Goal: Task Accomplishment & Management: Manage account settings

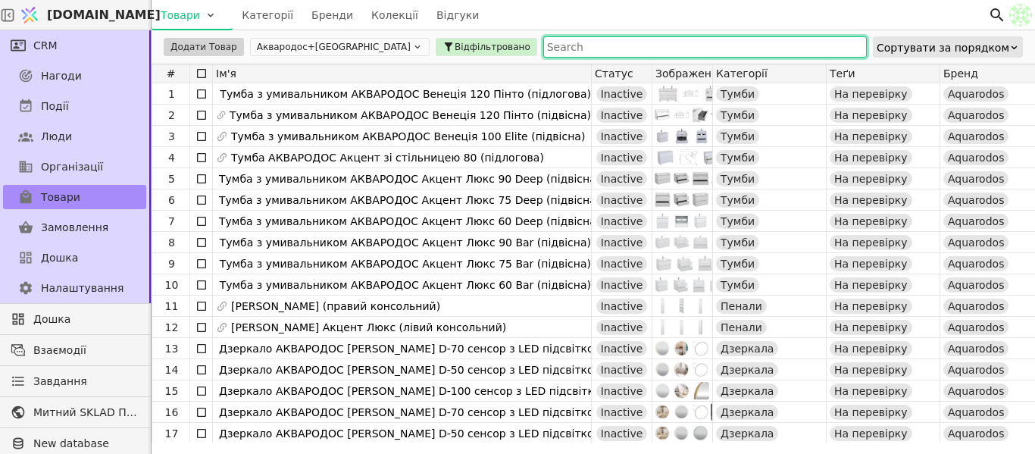
click at [543, 50] on input "text" at bounding box center [704, 46] width 323 height 21
paste input "Пенал "Еліт" (мокко глянець) UNI"
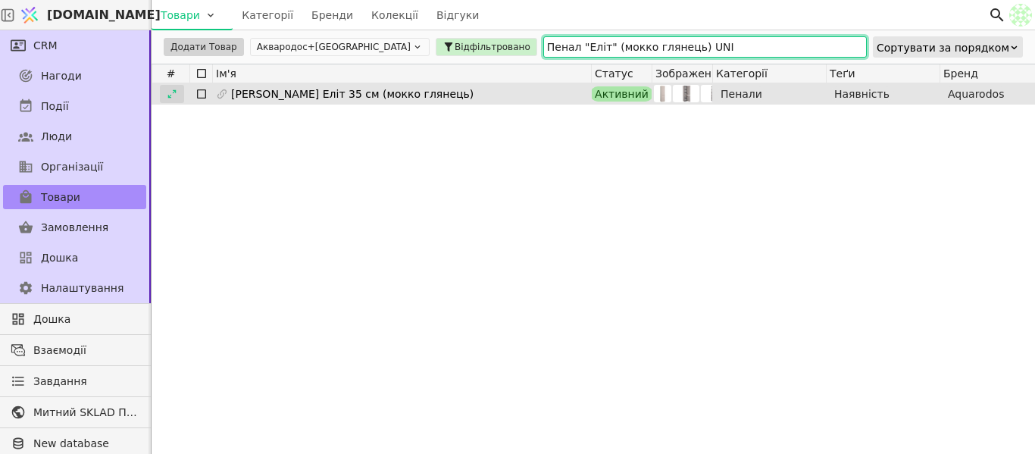
type input "Пенал "Еліт" (мокко глянець) UNI"
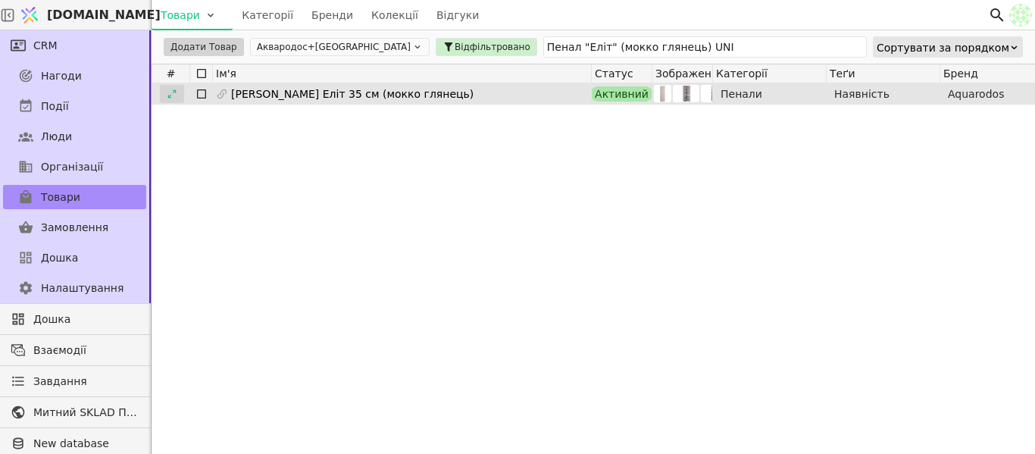
click at [170, 96] on icon at bounding box center [172, 94] width 11 height 11
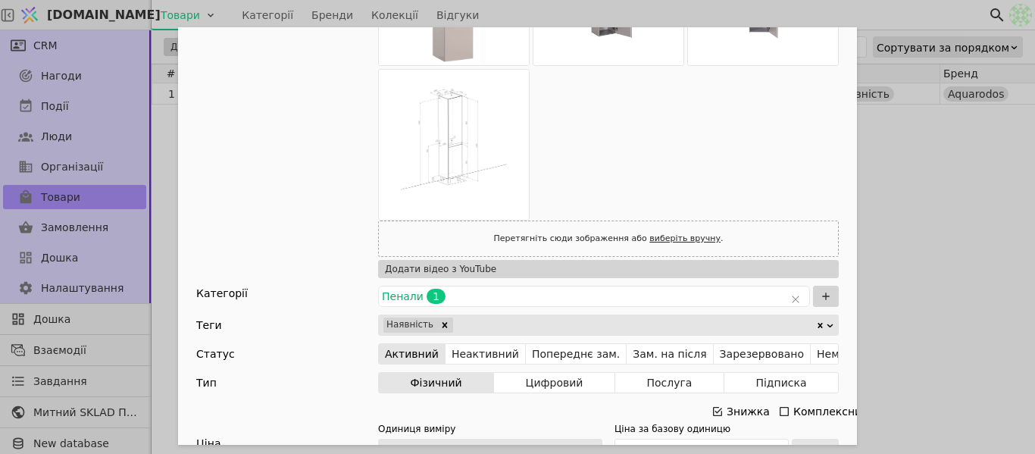
scroll to position [379, 0]
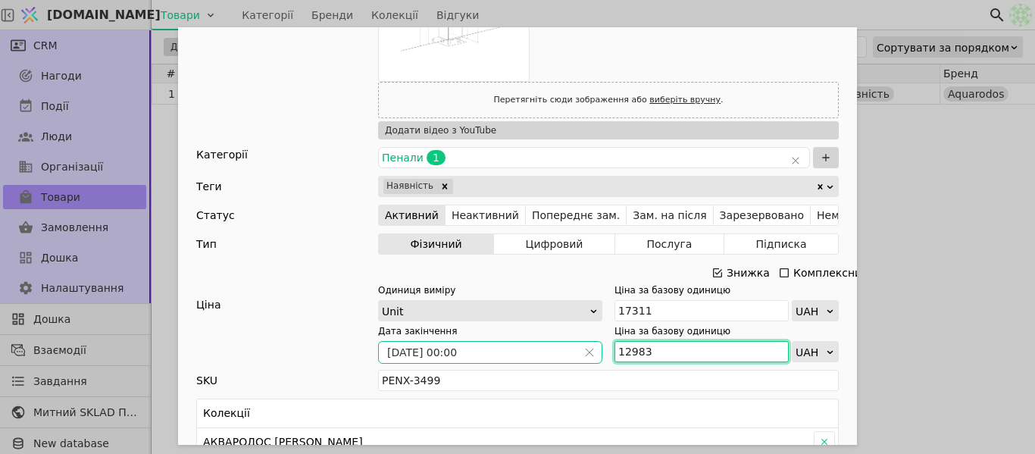
drag, startPoint x: 651, startPoint y: 351, endPoint x: 560, endPoint y: 351, distance: 90.9
click at [560, 351] on div "Дата закінчення [DATE] 00:00 Ціна за базову одиницю 12983 UAH" at bounding box center [608, 343] width 461 height 38
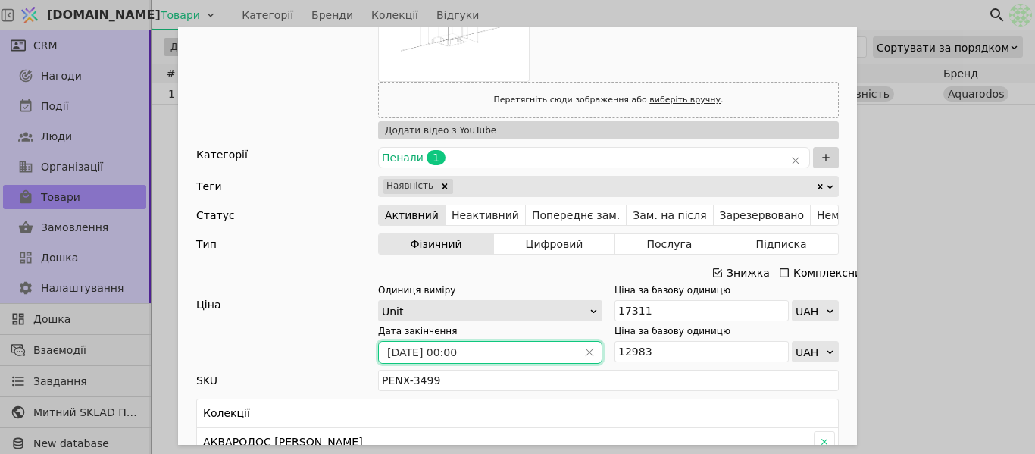
click at [564, 348] on input "[DATE] 00:00" at bounding box center [478, 352] width 198 height 21
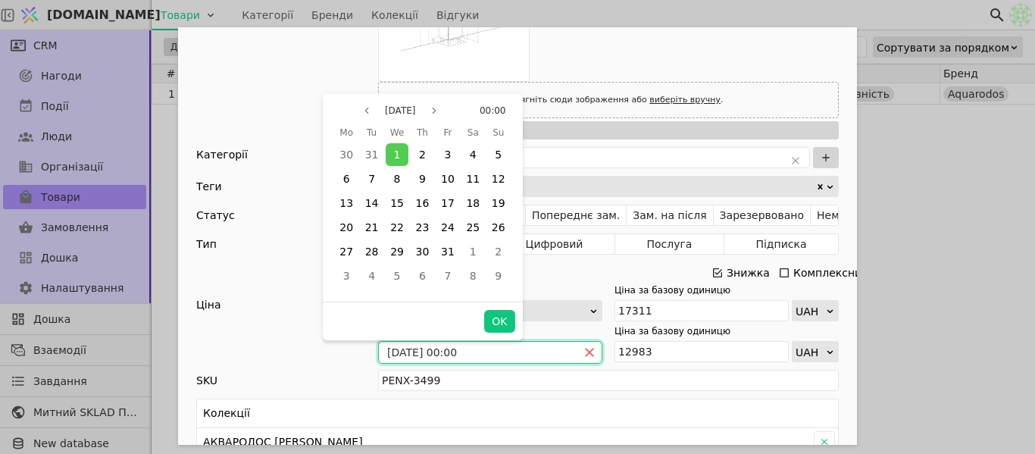
click at [584, 352] on icon "close" at bounding box center [589, 352] width 11 height 11
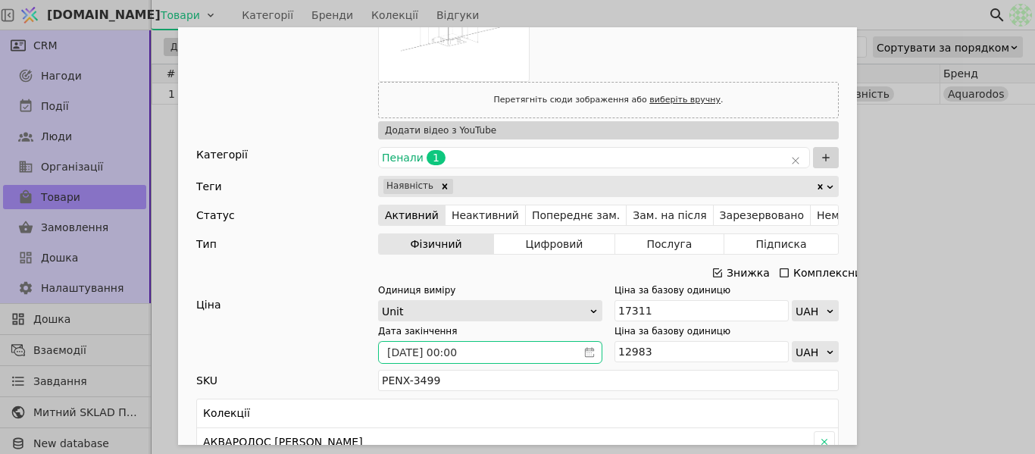
click at [584, 352] on icon "calender simple" at bounding box center [589, 352] width 11 height 11
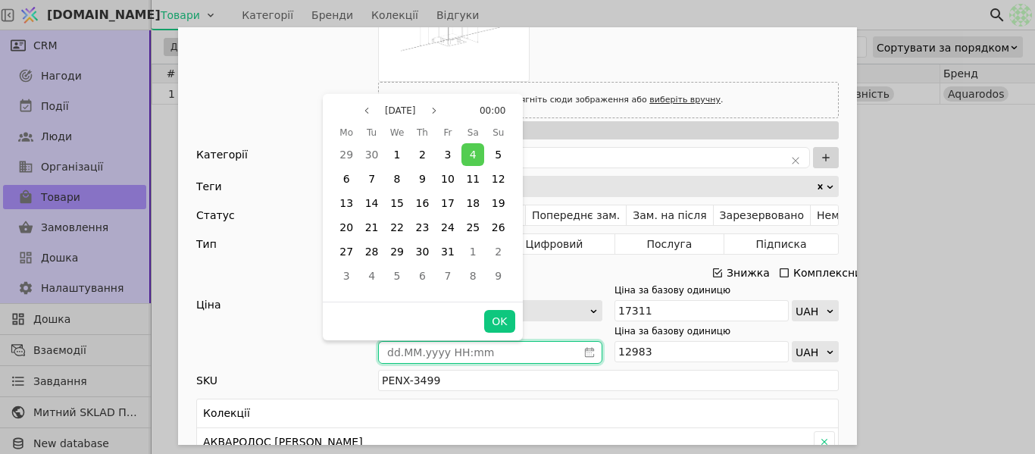
click at [555, 353] on input "Add Opportunity" at bounding box center [478, 352] width 198 height 21
type input "dd.MM.yyyy HH:mm"
click at [442, 255] on span "31" at bounding box center [448, 251] width 14 height 12
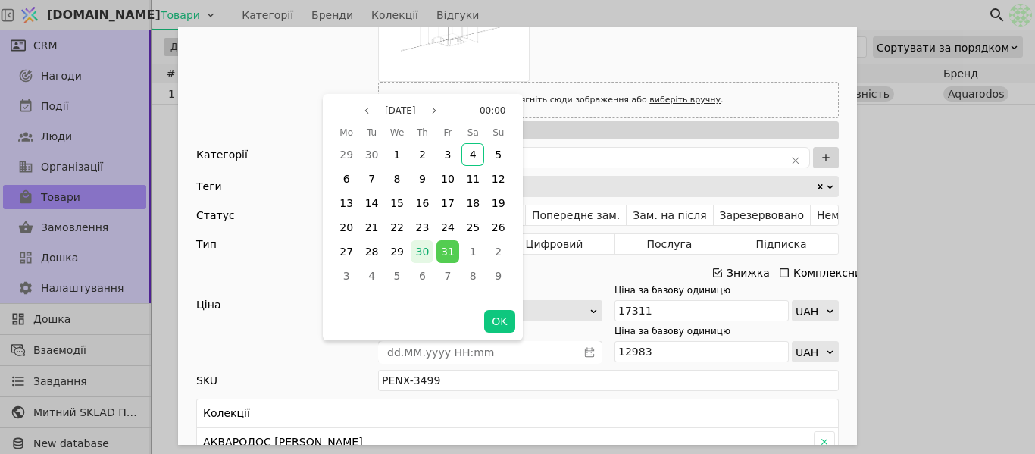
click at [433, 246] on div "30" at bounding box center [422, 251] width 23 height 23
click at [489, 330] on button "OK" at bounding box center [499, 321] width 30 height 23
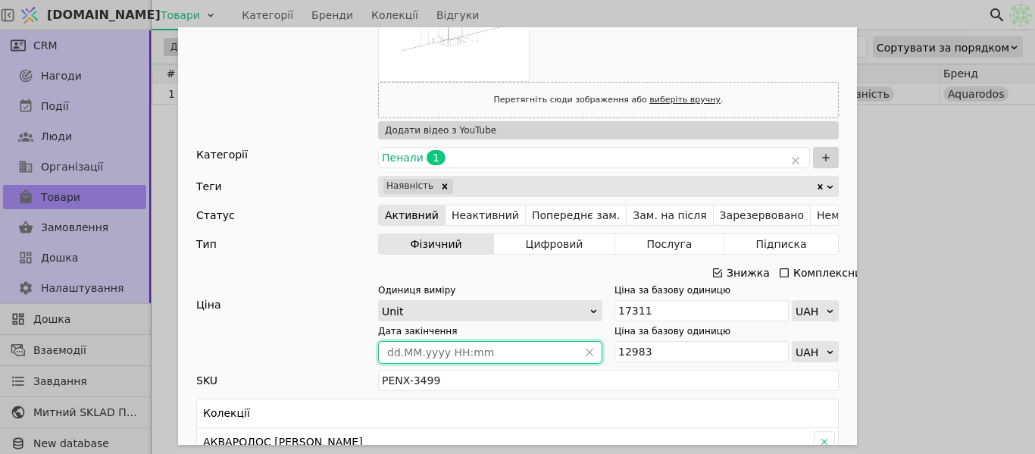
type input "[DATE] 00:00"
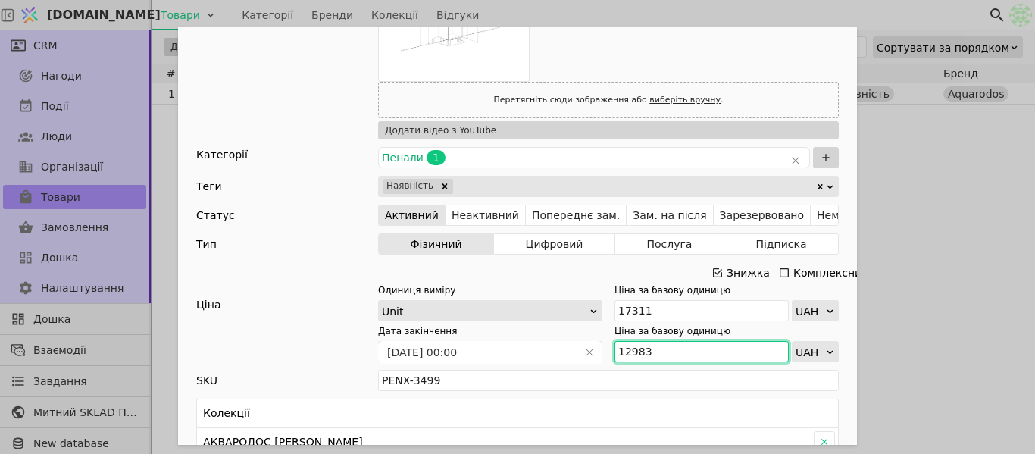
click at [711, 354] on input "12983" at bounding box center [701, 351] width 174 height 21
drag, startPoint x: 711, startPoint y: 354, endPoint x: 605, endPoint y: 353, distance: 105.3
click at [605, 353] on div "Дата закінчення [DATE] 00:00 Ціна за базову одиницю 12983 UAH" at bounding box center [608, 343] width 461 height 38
paste input "1 977"
click at [630, 350] on input "11 977" at bounding box center [701, 351] width 174 height 21
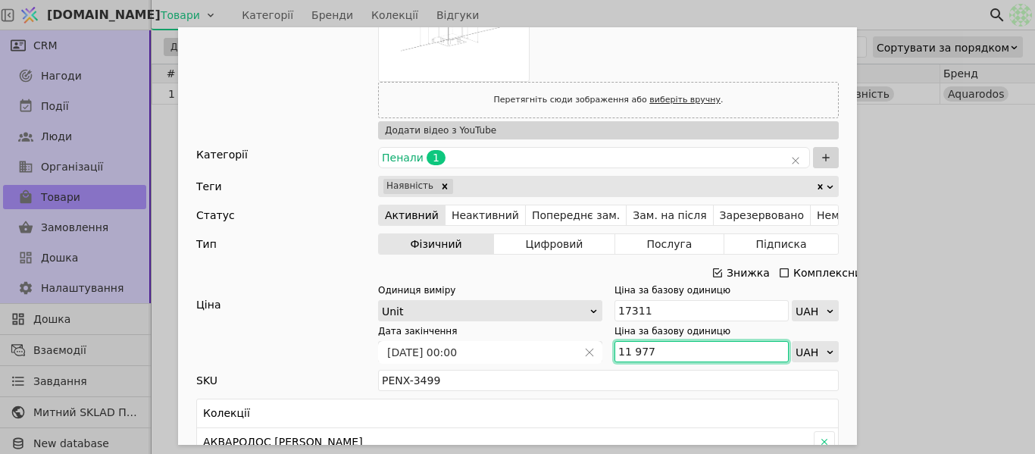
click at [627, 348] on input "11 977" at bounding box center [701, 351] width 174 height 21
type input "11977"
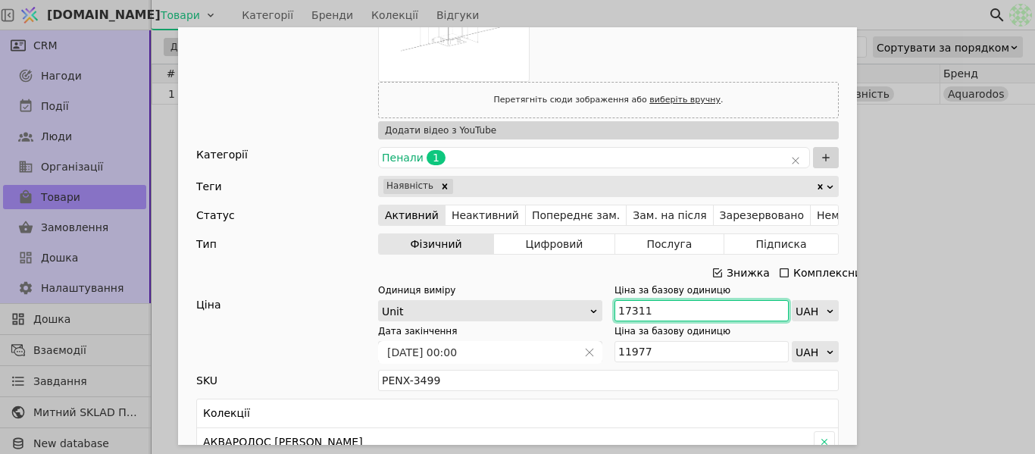
click at [552, 312] on div "Одиниця виміру Unit Ціна за базову одиницю 17311 UAH" at bounding box center [608, 302] width 461 height 38
paste input "9 0"
click at [628, 308] on input "19 011" at bounding box center [701, 310] width 174 height 21
type input "19011"
click at [1023, 231] on div "Ім'я [PERSON_NAME] Еліт 35 см (мокко глянець) Посилання penal-elit-mokko-hliane…" at bounding box center [517, 227] width 1035 height 454
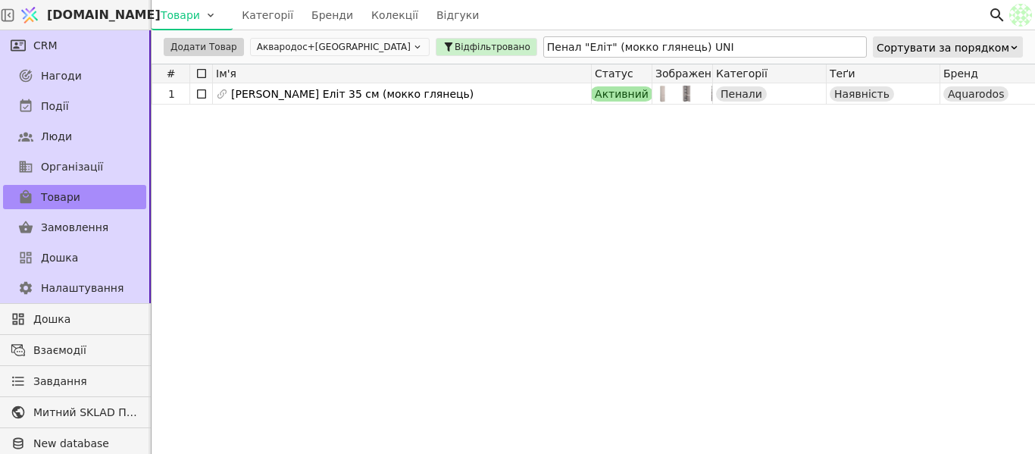
click at [660, 41] on div "Додати Товар Аквародос+[GEOGRAPHIC_DATA] Відфільтровано Пенал "Еліт" (мокко гля…" at bounding box center [593, 46] width 883 height 33
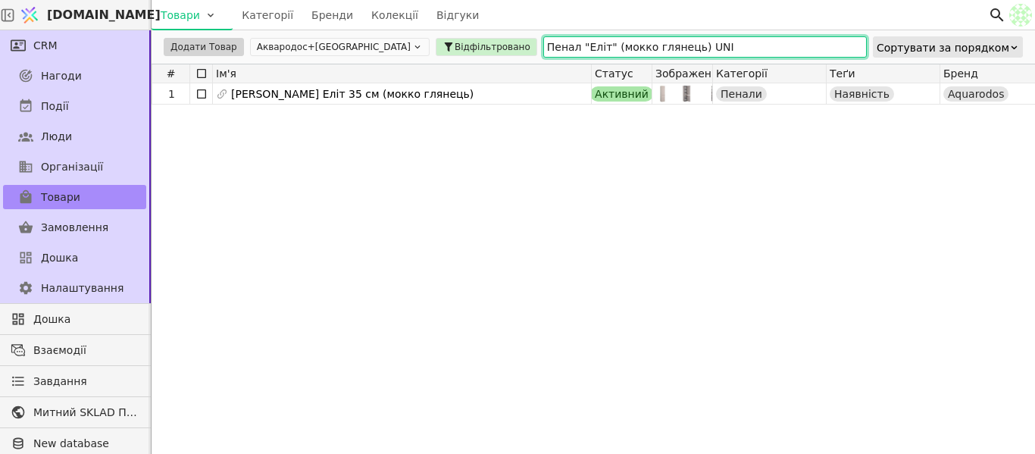
click at [660, 42] on input "Пенал "Еліт" (мокко глянець) UNI" at bounding box center [704, 46] width 323 height 21
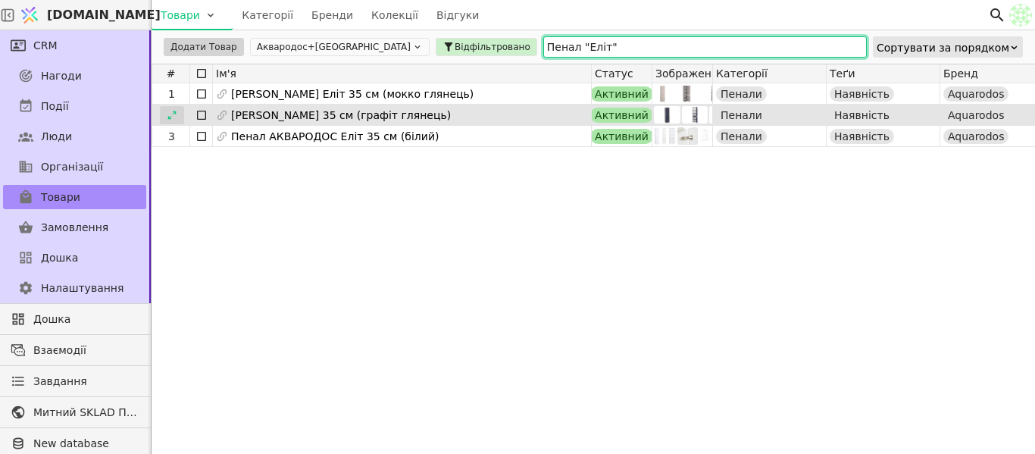
type input "Пенал "Еліт""
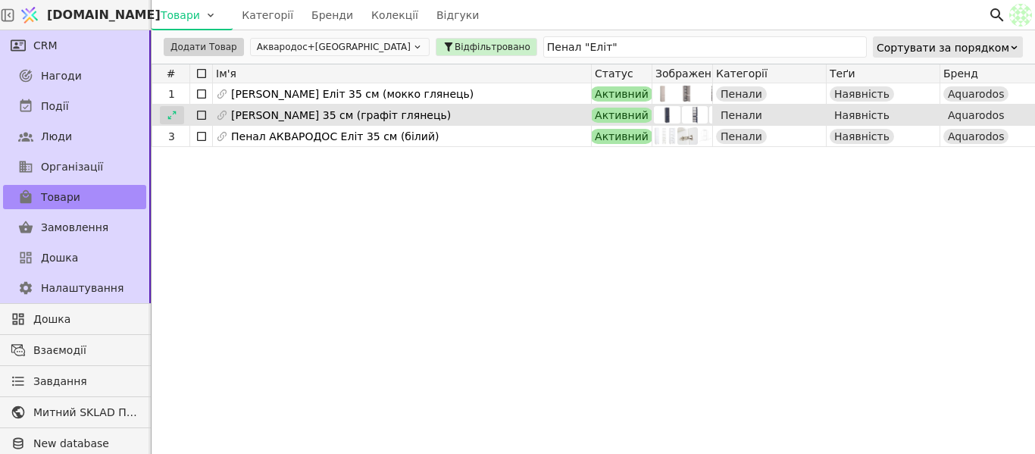
click at [163, 114] on div at bounding box center [172, 115] width 24 height 18
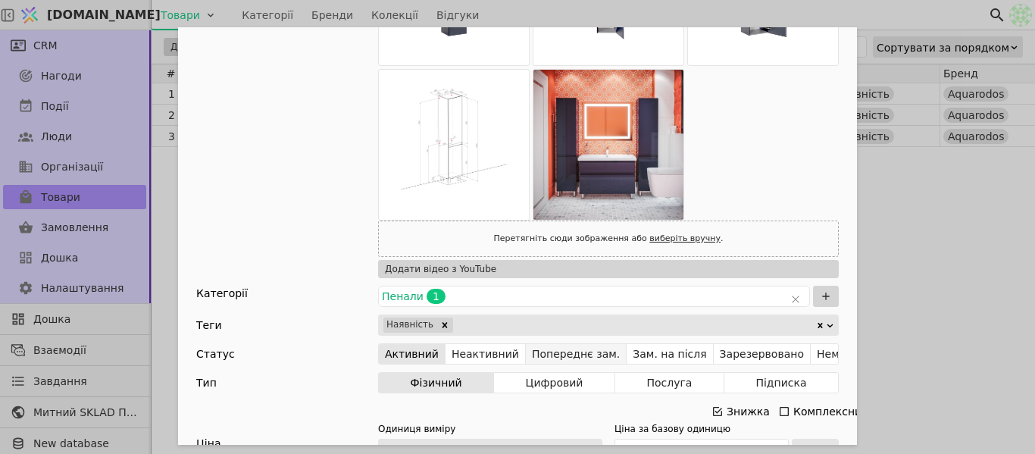
scroll to position [379, 0]
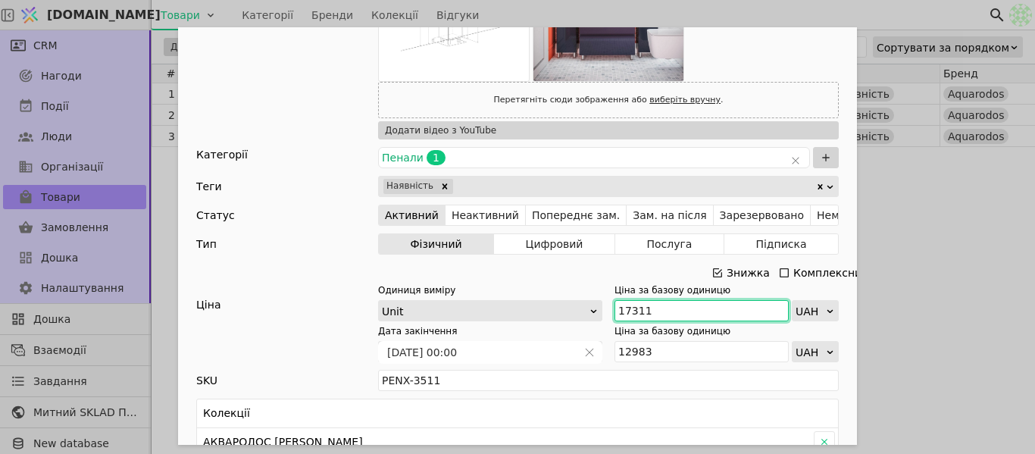
drag, startPoint x: 676, startPoint y: 307, endPoint x: 603, endPoint y: 311, distance: 72.8
click at [603, 311] on div "Одиниця виміру Unit Ціна за базову одиницю 17311 UAH" at bounding box center [608, 302] width 461 height 38
paste input "9 044"
click at [629, 305] on input "19 044" at bounding box center [701, 310] width 174 height 21
type input "19044"
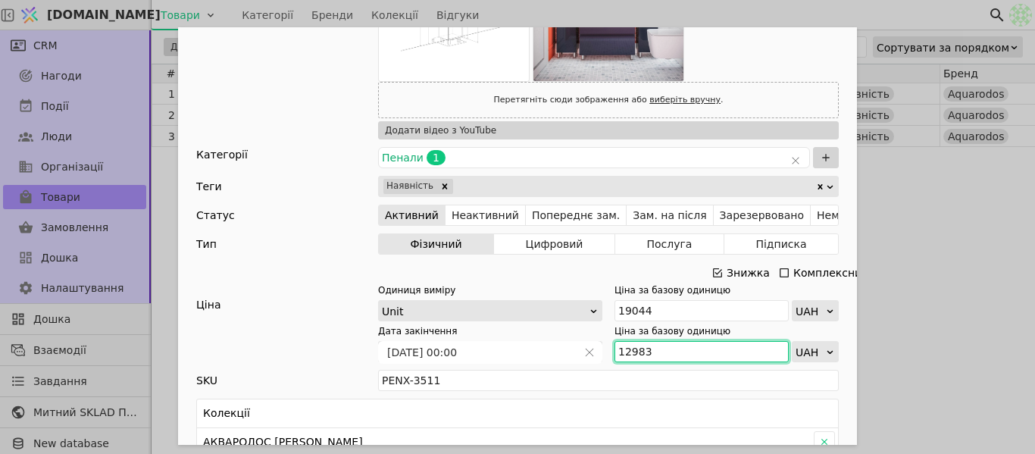
click at [617, 348] on input "12983" at bounding box center [701, 351] width 174 height 21
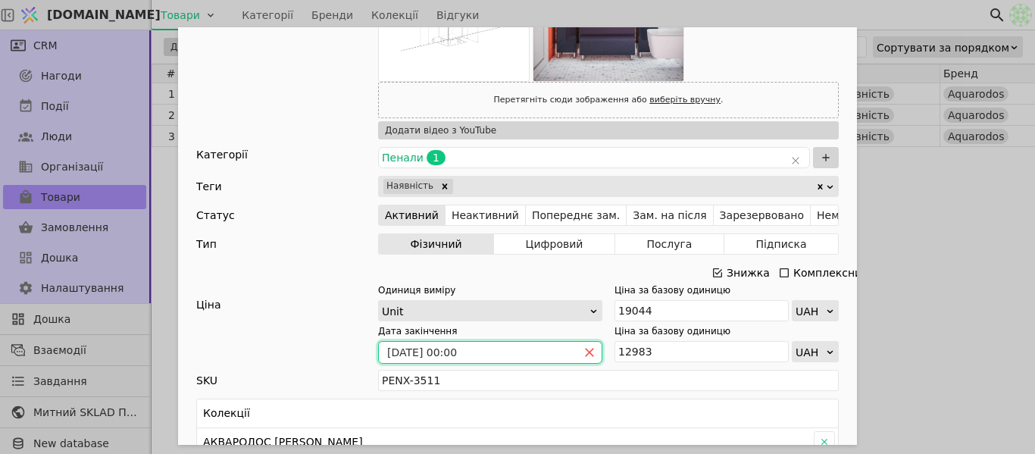
click at [584, 354] on icon "close" at bounding box center [589, 352] width 11 height 11
click at [587, 354] on icon "calender simple" at bounding box center [589, 353] width 5 height 3
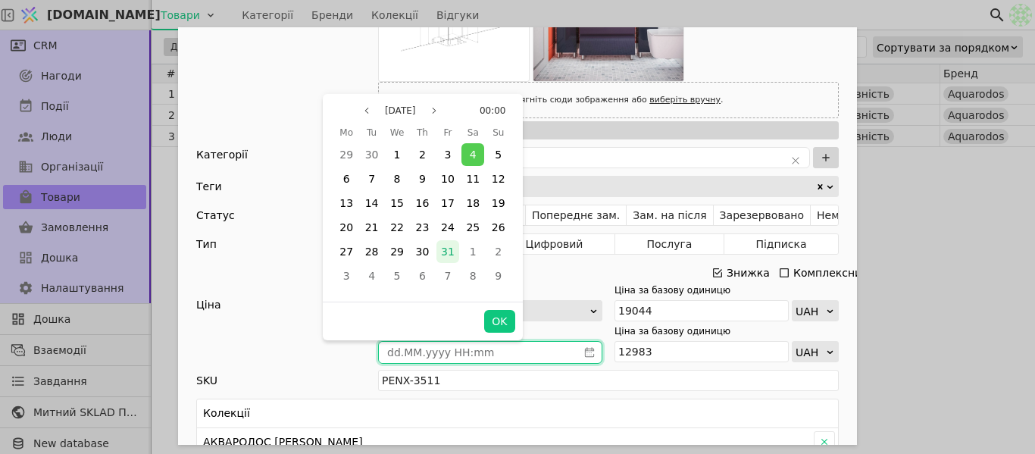
click at [442, 248] on span "31" at bounding box center [448, 251] width 14 height 12
click at [492, 323] on button "OK" at bounding box center [499, 321] width 30 height 23
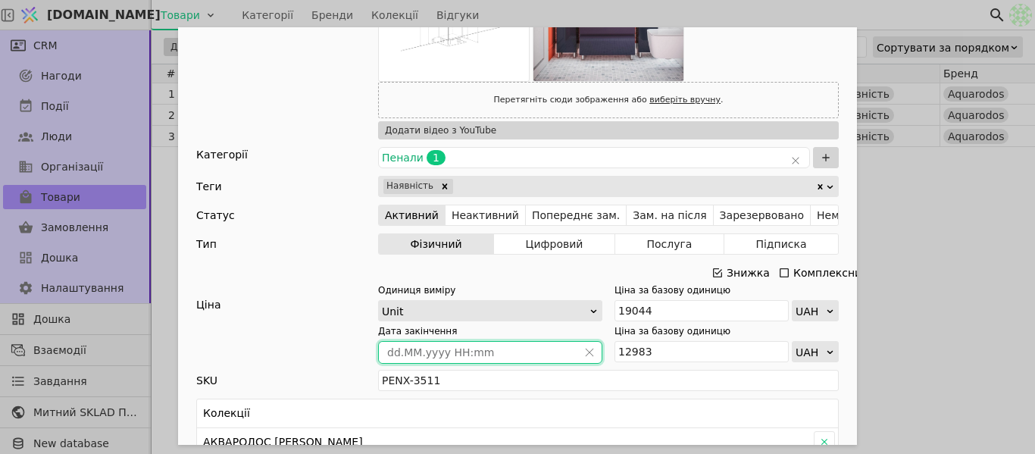
type input "[DATE] 00:00"
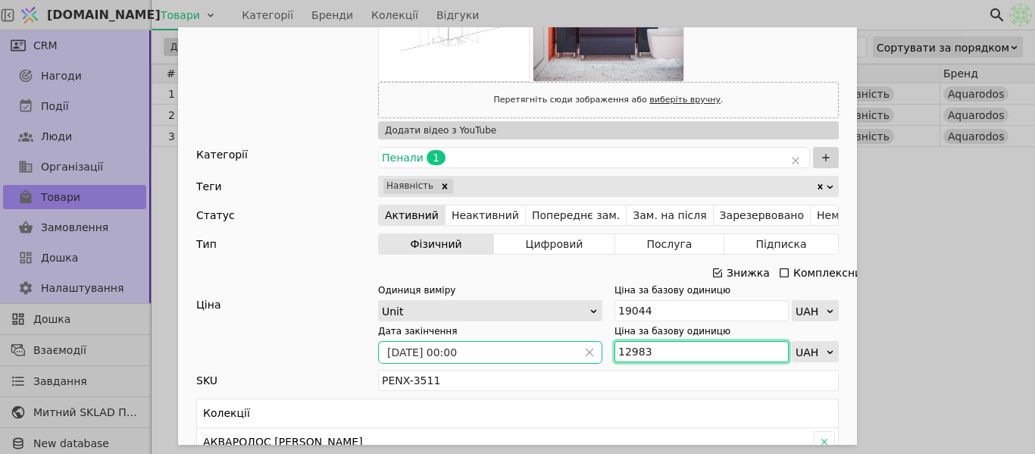
drag, startPoint x: 678, startPoint y: 352, endPoint x: 606, endPoint y: 354, distance: 72.0
click at [606, 354] on div "Дата закінчення [DATE] 00:00 Ціна за базову одиницю 12983 UAH" at bounding box center [608, 343] width 461 height 38
paste input "188"
click at [631, 347] on input "12 188" at bounding box center [701, 351] width 174 height 21
click at [628, 348] on input "12 188" at bounding box center [701, 351] width 174 height 21
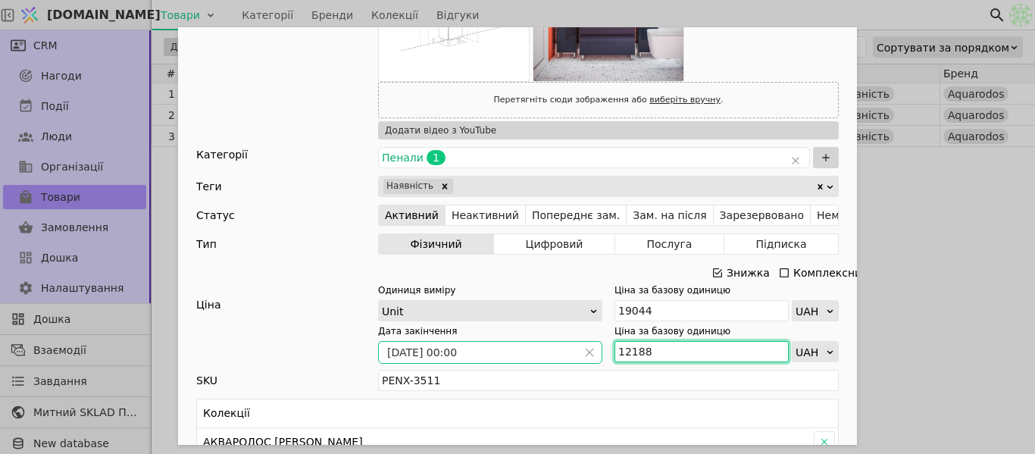
type input "12188"
click at [945, 230] on div "Ім'я [PERSON_NAME] 35 см (графіт глянець) Посилання penal-elit-hrafit-hlianets-…" at bounding box center [517, 227] width 1035 height 454
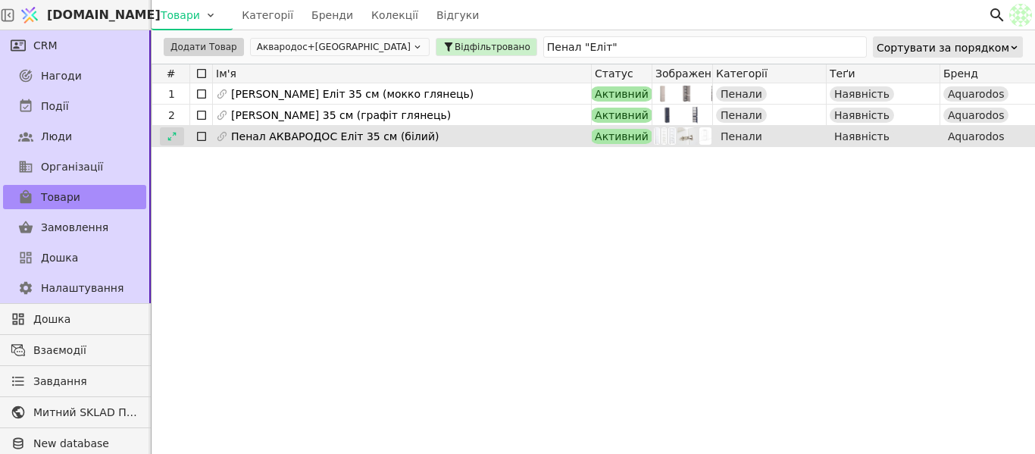
click at [174, 133] on icon at bounding box center [171, 136] width 8 height 8
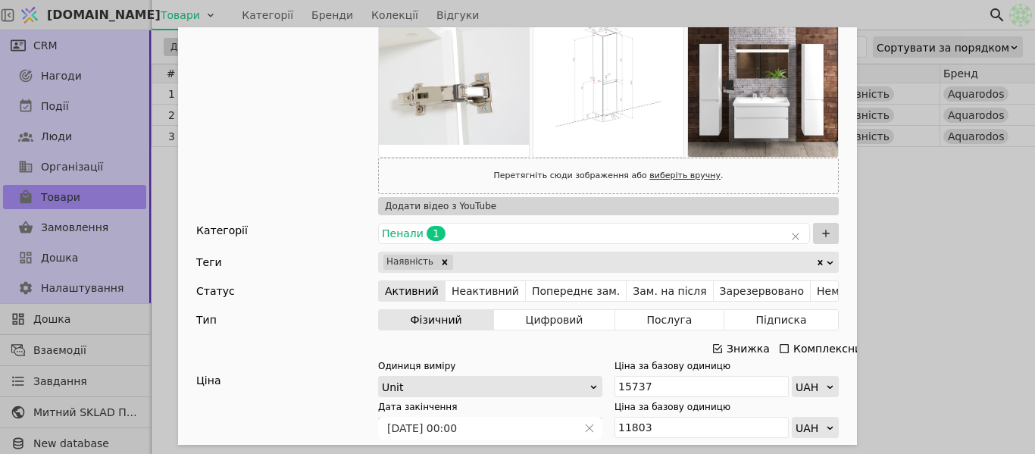
scroll to position [530, 0]
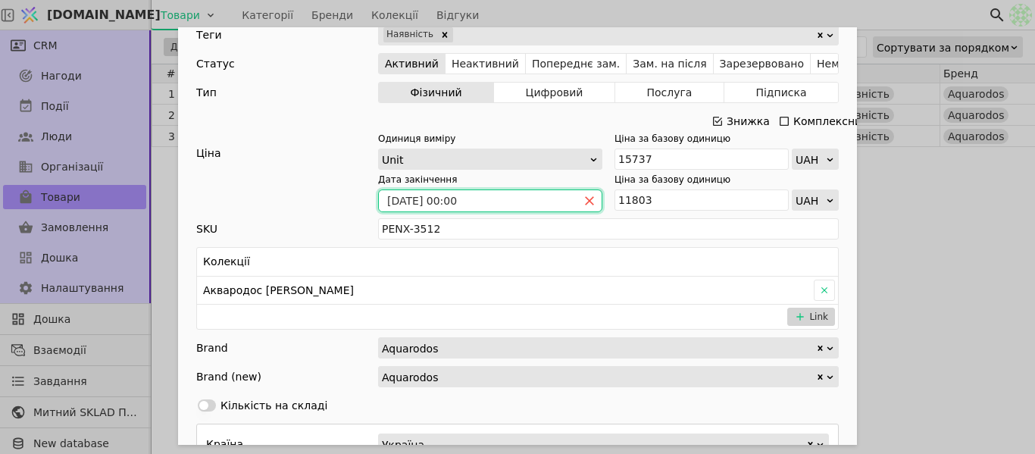
click at [586, 197] on icon "close" at bounding box center [589, 200] width 11 height 11
click at [586, 197] on icon "calender simple" at bounding box center [589, 200] width 11 height 11
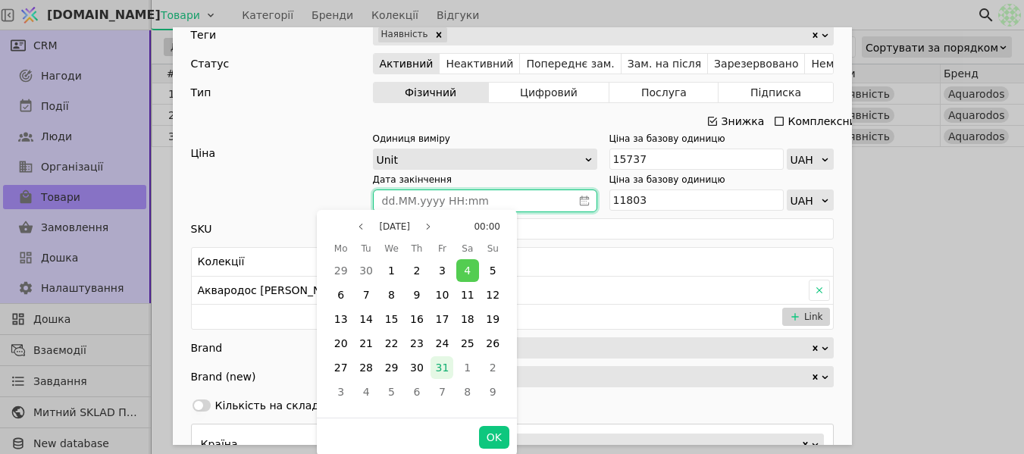
click at [445, 362] on span "31" at bounding box center [442, 367] width 14 height 12
click at [497, 437] on button "OK" at bounding box center [494, 437] width 30 height 23
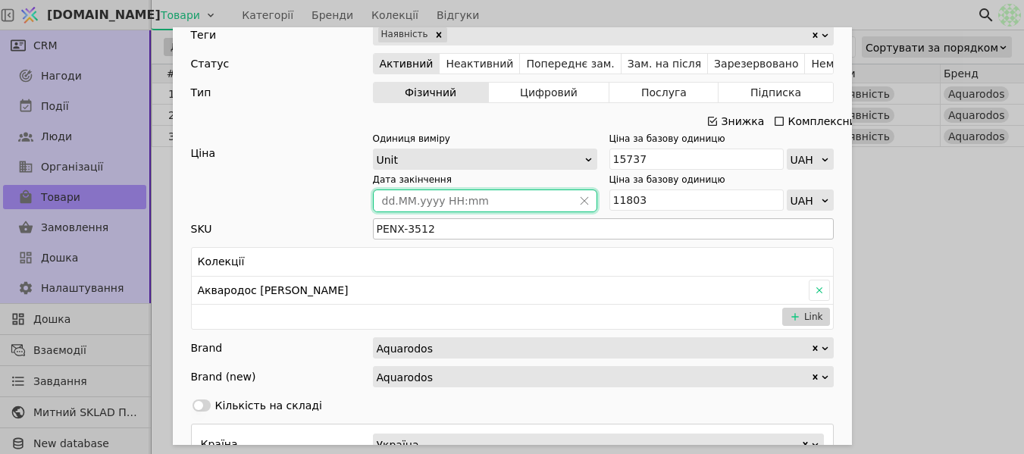
type input "[DATE] 00:00"
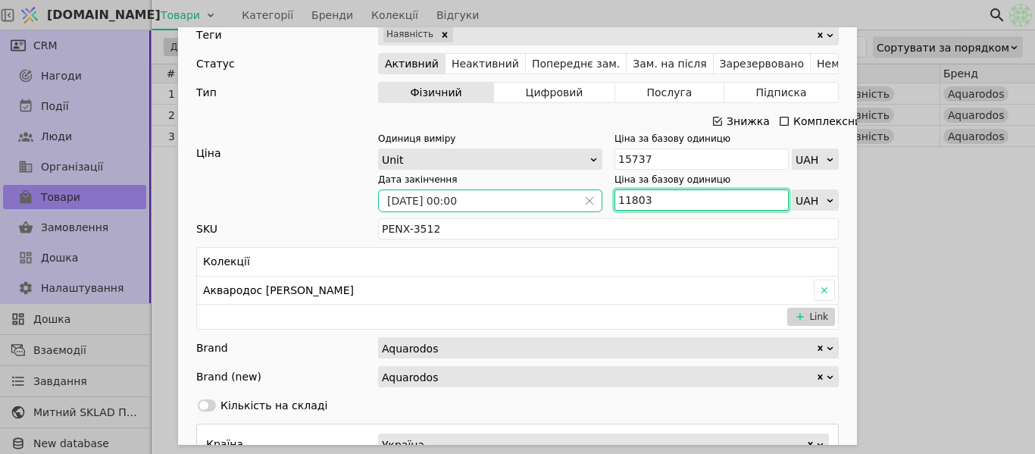
drag, startPoint x: 649, startPoint y: 198, endPoint x: 593, endPoint y: 203, distance: 56.2
click at [593, 203] on div "Дата закінчення [DATE] 00:00 Ціна за базову одиницю 11803 UAH" at bounding box center [608, 192] width 461 height 38
paste input "9 550"
click at [620, 197] on input "9 550" at bounding box center [701, 199] width 174 height 21
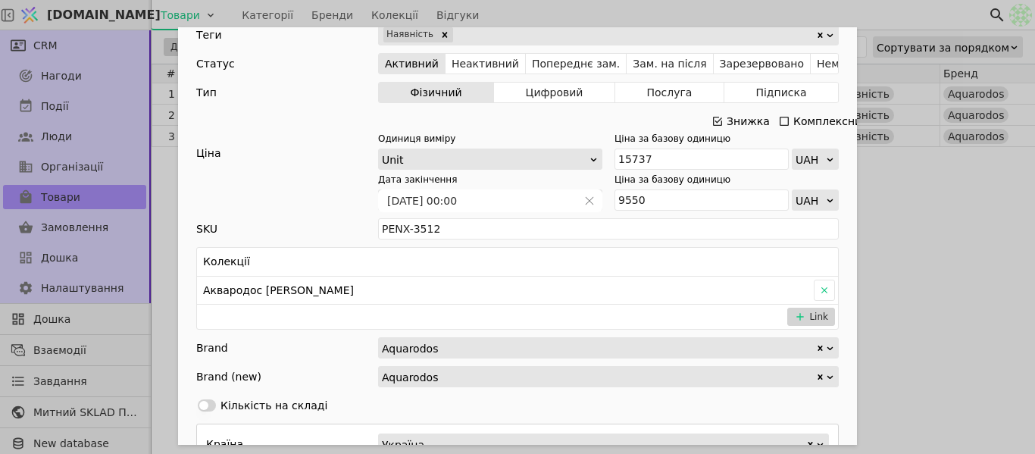
type input "9550"
drag, startPoint x: 655, startPoint y: 155, endPoint x: 605, endPoint y: 155, distance: 50.0
click at [605, 155] on div "Одиниця виміру Unit Ціна за базову одиницю 15737 UAH" at bounding box center [608, 151] width 461 height 38
paste input "7 364"
click at [631, 155] on input "17 364" at bounding box center [701, 158] width 174 height 21
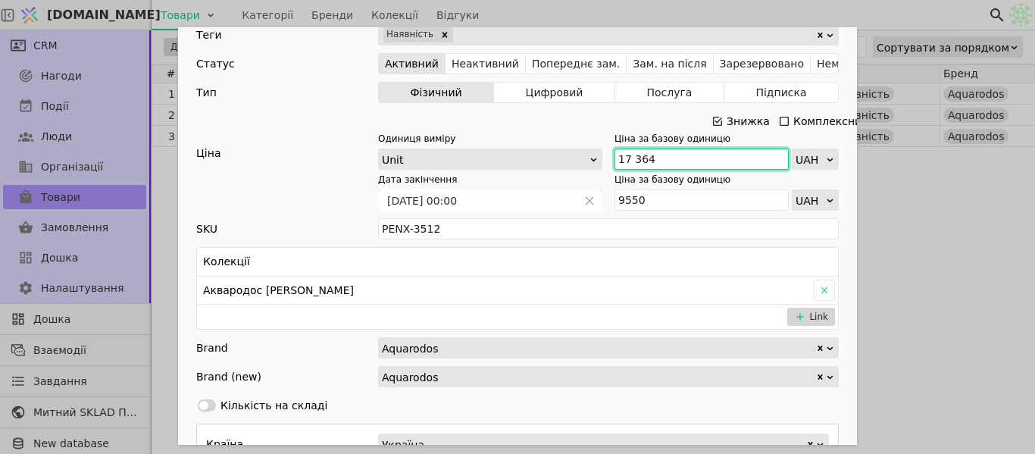
click at [630, 154] on input "17 364" at bounding box center [701, 158] width 174 height 21
type input "17364"
click at [928, 221] on div "Ім'я [PERSON_NAME] Еліт 35 см (білий) Посилання penal-elit-bilyi-kolir-uni Опис…" at bounding box center [517, 227] width 1035 height 454
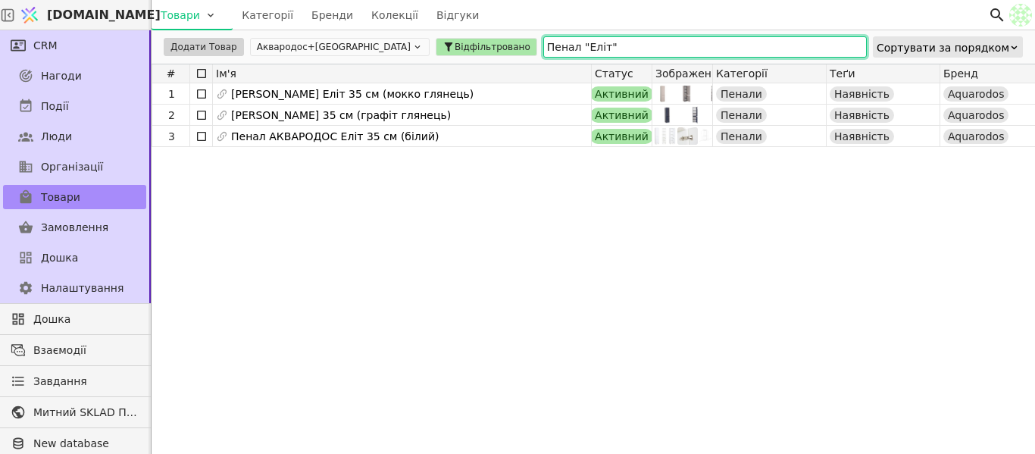
drag, startPoint x: 535, startPoint y: 48, endPoint x: 428, endPoint y: 51, distance: 106.9
click at [428, 51] on div "Додати Товар Аквародос+[GEOGRAPHIC_DATA] Відфільтровано Пенал "Еліт" Сортувати …" at bounding box center [593, 46] width 883 height 33
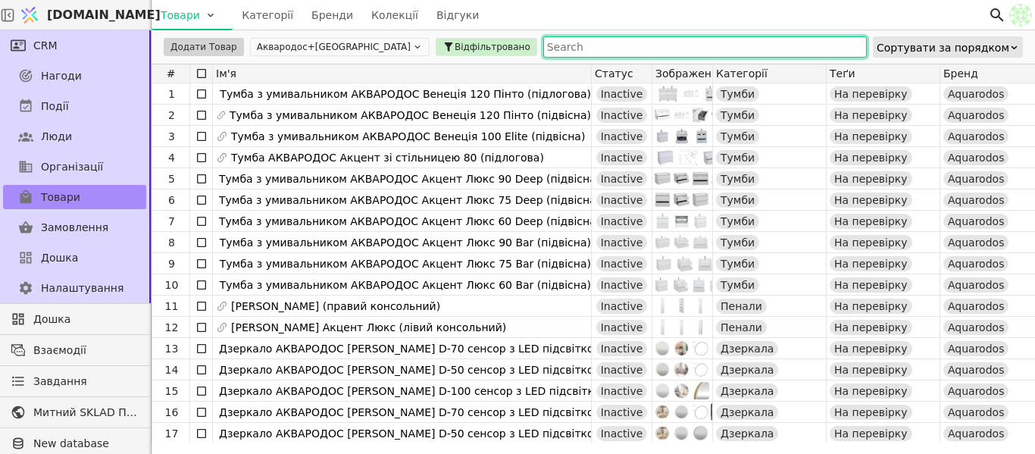
paste input "Тумба "RIMINI" з умивальником "Sharp" 100 см (консольна)"
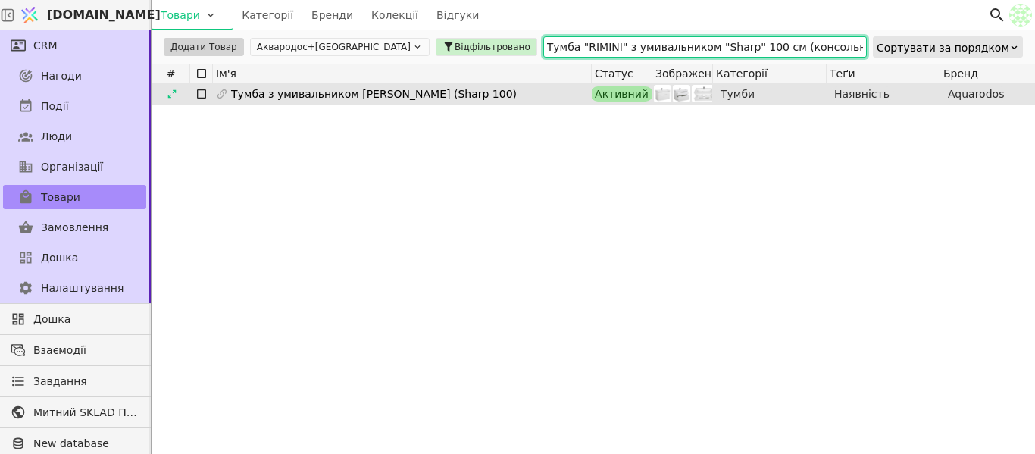
type input "Тумба "RIMINI" з умивальником "Sharp" 100 см (консольна)"
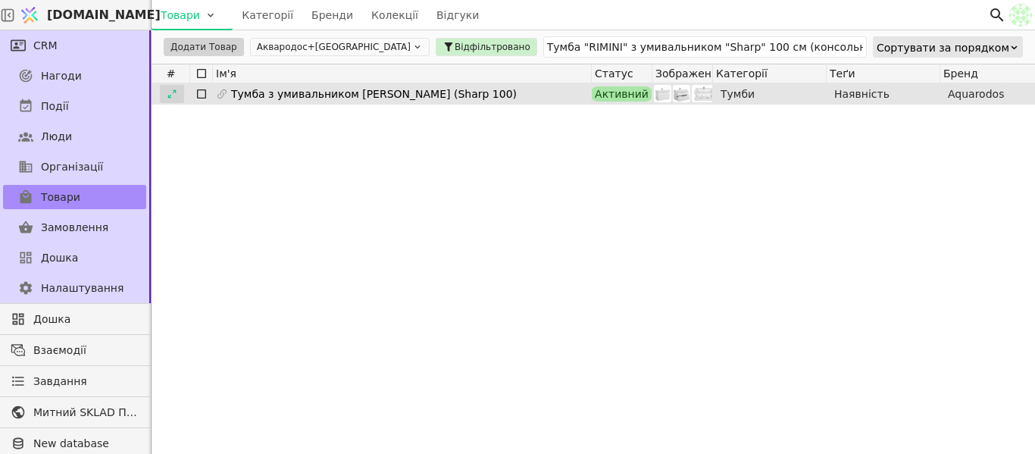
click at [170, 92] on icon at bounding box center [172, 94] width 11 height 11
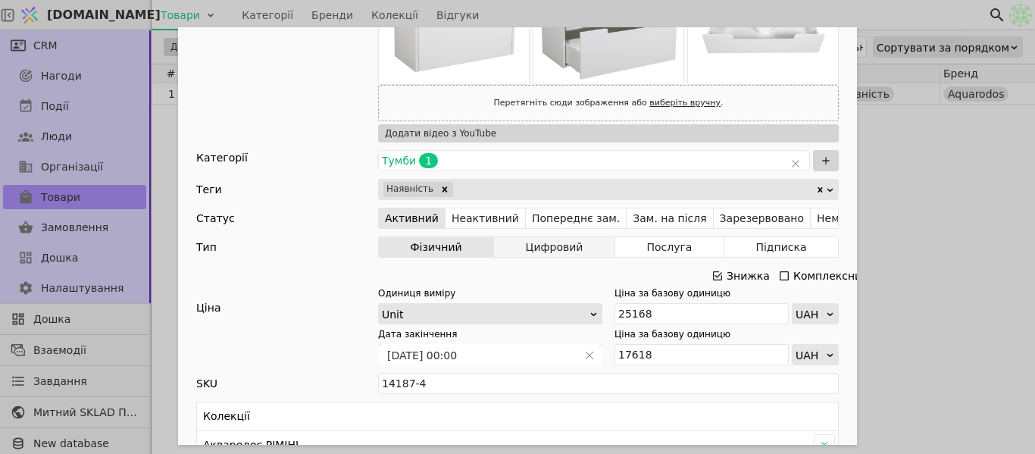
scroll to position [227, 0]
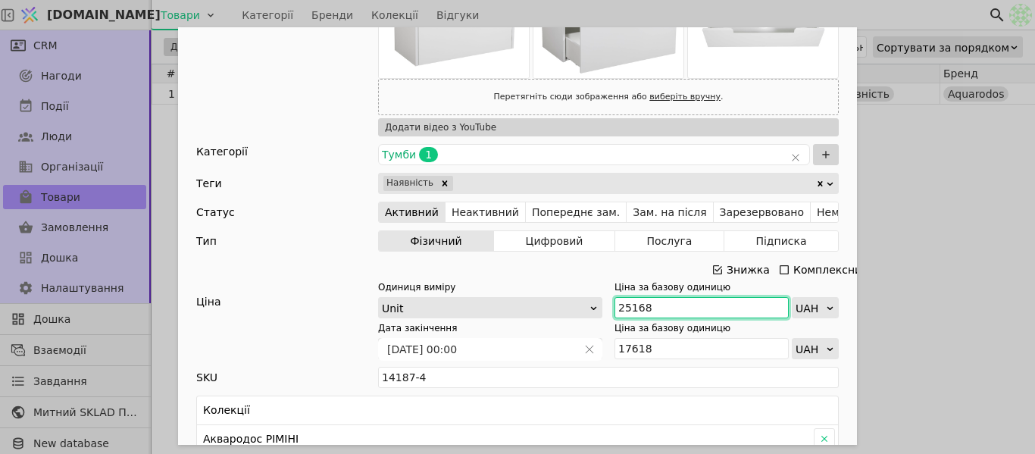
drag, startPoint x: 642, startPoint y: 307, endPoint x: 618, endPoint y: 299, distance: 24.7
click at [601, 302] on div "Одиниця виміру Unit Ціна за базову одиницю 25168 UAH" at bounding box center [608, 299] width 461 height 38
paste input "7 686"
click at [627, 305] on input "27 686" at bounding box center [701, 307] width 174 height 21
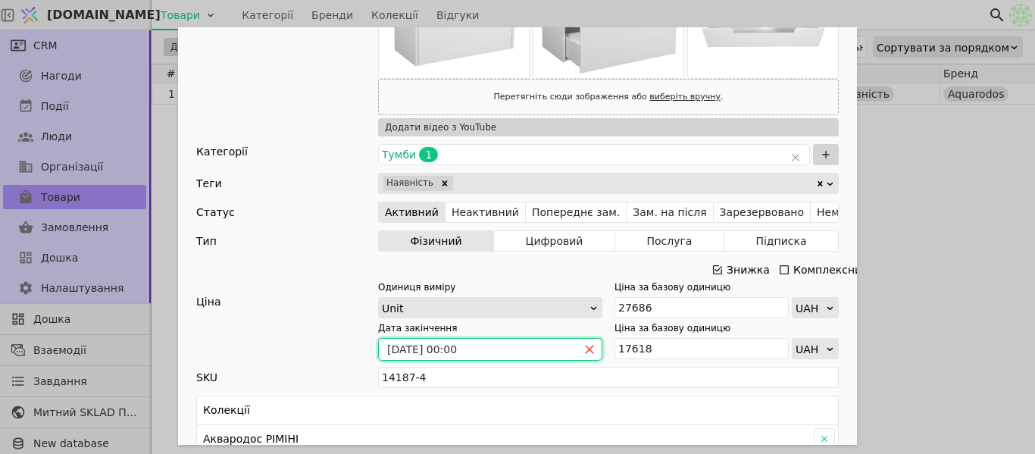
click at [587, 346] on icon "close" at bounding box center [589, 349] width 11 height 11
type input "27686"
click at [585, 347] on icon "calender simple" at bounding box center [589, 349] width 9 height 10
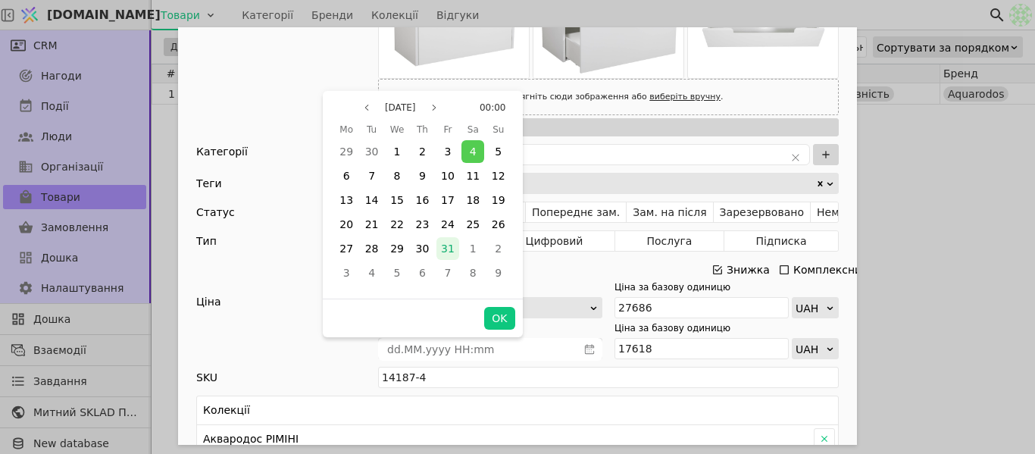
click at [449, 253] on span "31" at bounding box center [448, 248] width 14 height 12
click at [499, 317] on button "OK" at bounding box center [499, 318] width 30 height 23
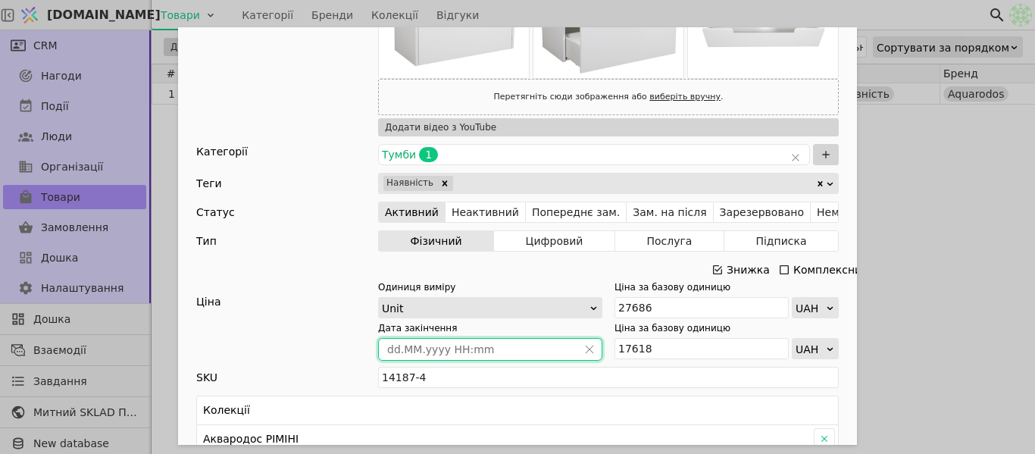
type input "[DATE] 00:00"
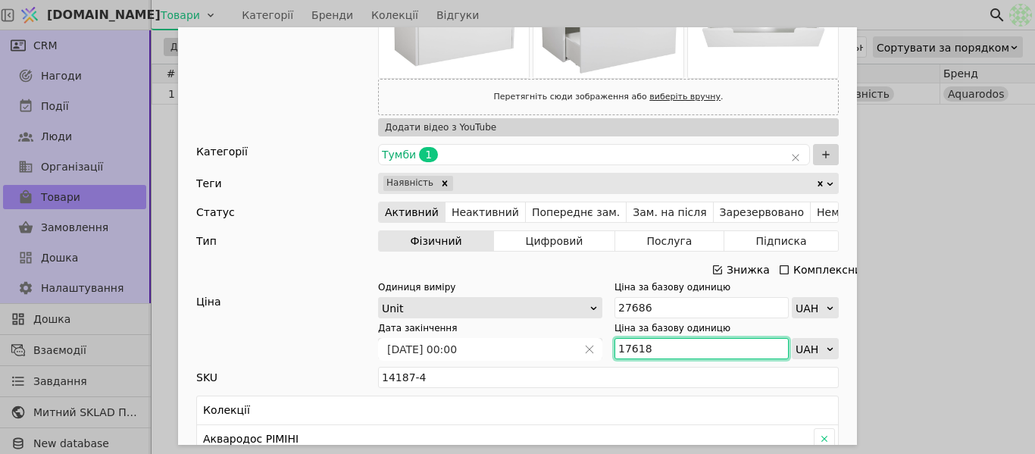
drag, startPoint x: 658, startPoint y: 347, endPoint x: 641, endPoint y: 348, distance: 16.7
click at [605, 343] on div "Дата закінчення [DATE] 00:00 Ціна за базову одиницю 17618 UAH" at bounding box center [608, 340] width 461 height 38
paste input "9 381"
click at [627, 343] on input "17618" at bounding box center [701, 348] width 174 height 21
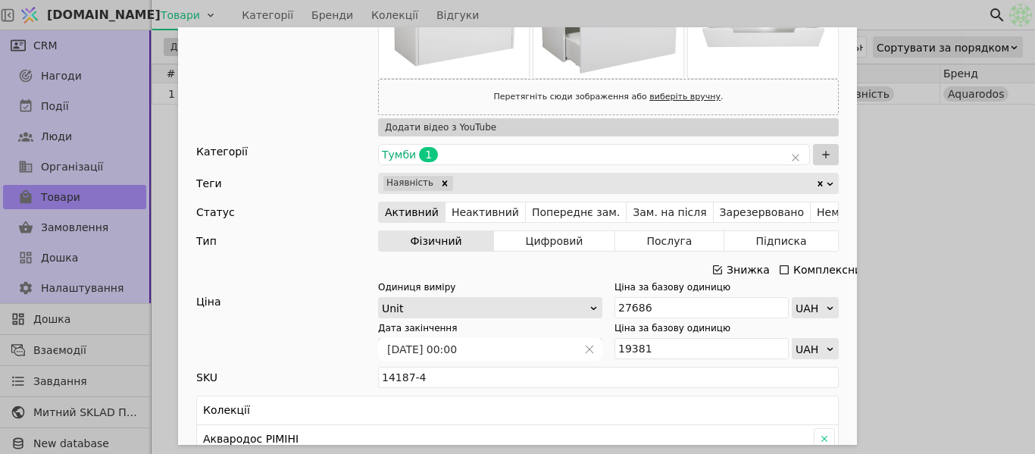
click at [895, 321] on div "Ім'я [PERSON_NAME] з умивальником [PERSON_NAME] (Sharp 100) Посилання tumba-z-u…" at bounding box center [517, 227] width 1035 height 454
type input "19381"
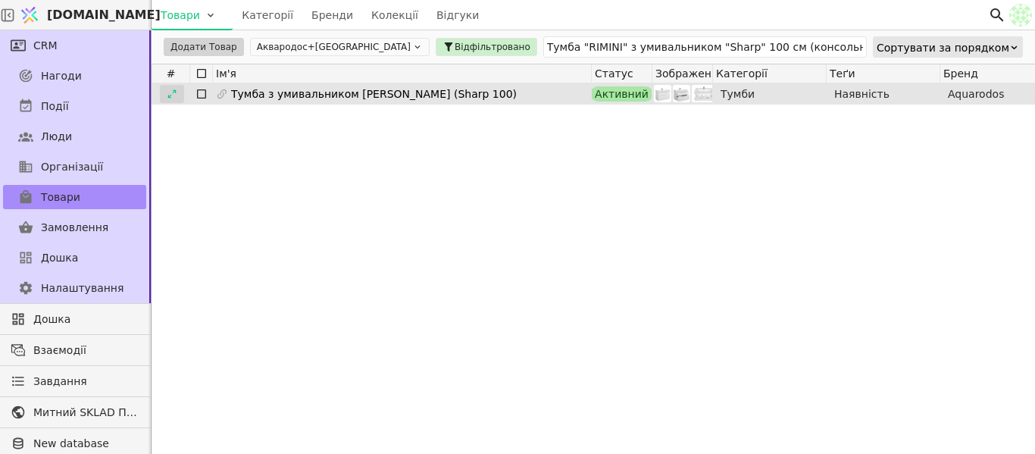
click at [170, 93] on icon at bounding box center [172, 94] width 11 height 11
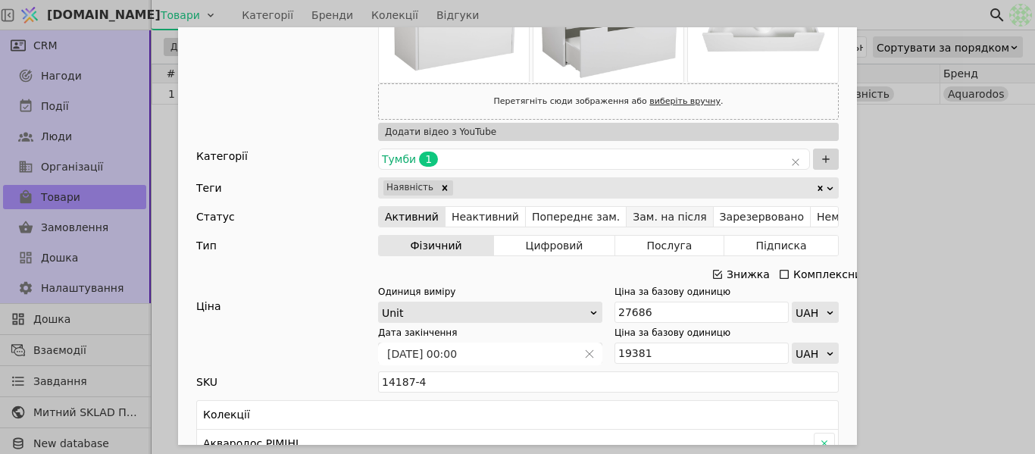
scroll to position [227, 0]
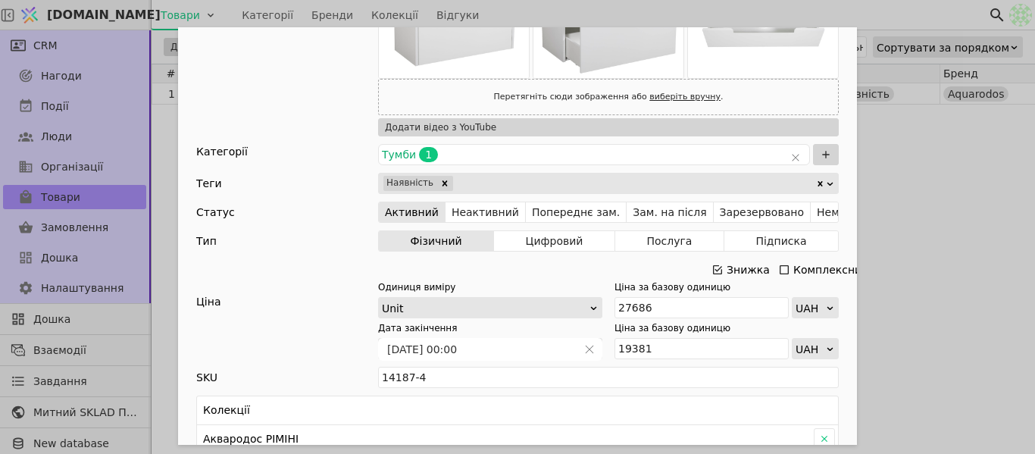
click at [886, 198] on div "Ім'я [PERSON_NAME] з умивальником [PERSON_NAME] (Sharp 100) Посилання tumba-z-u…" at bounding box center [517, 227] width 1035 height 454
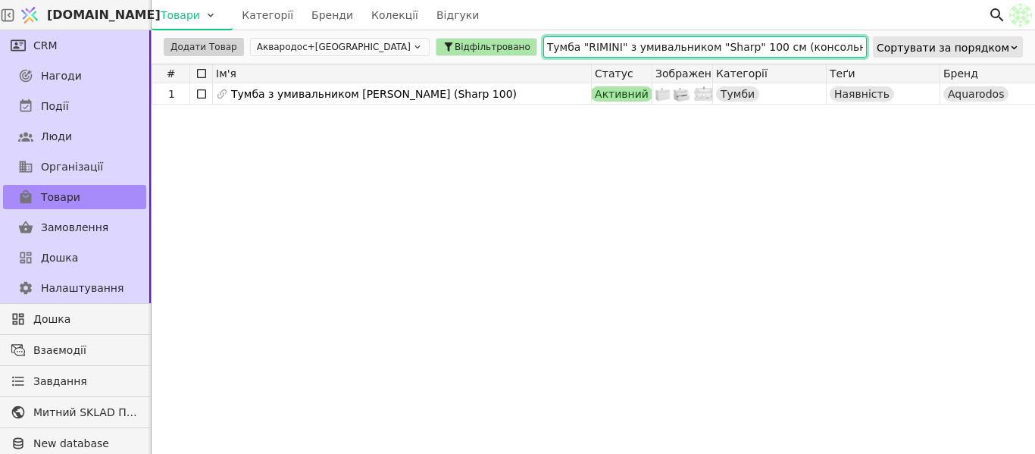
drag, startPoint x: 791, startPoint y: 49, endPoint x: 403, endPoint y: 43, distance: 387.9
click at [284, 62] on div "Додати Товар Аквародос+[GEOGRAPHIC_DATA] Відфільтровано Тумба "RIMINI" з умивал…" at bounding box center [593, 46] width 883 height 33
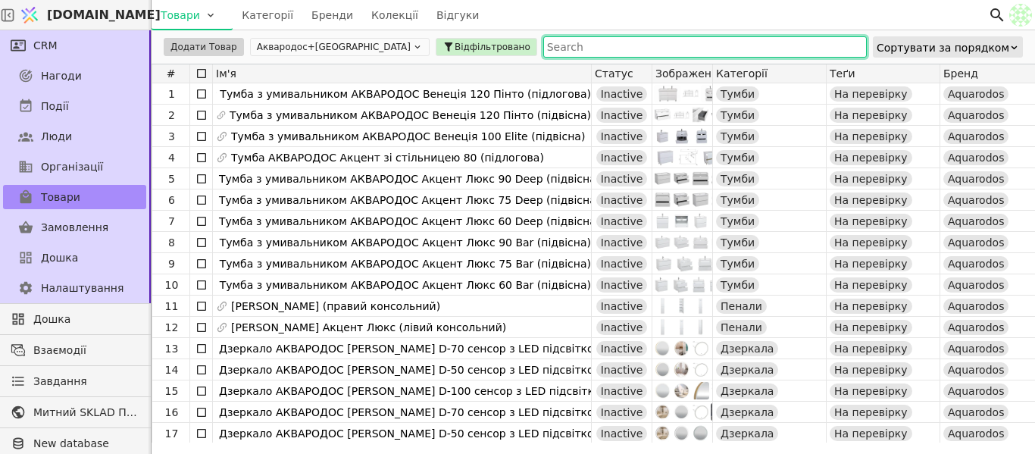
paste input "Пенал "RIMINI" правий (консольний)"
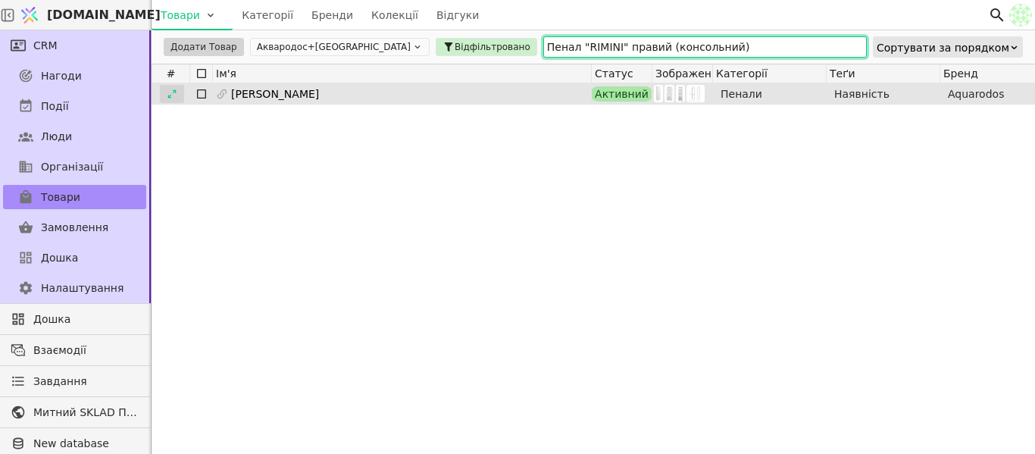
type input "Пенал "RIMINI" правий (консольний)"
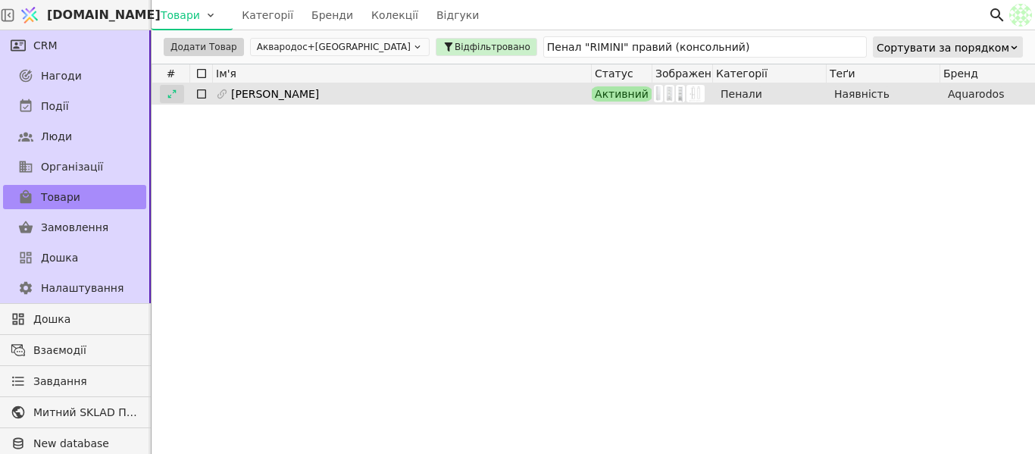
click at [170, 94] on icon at bounding box center [172, 94] width 11 height 11
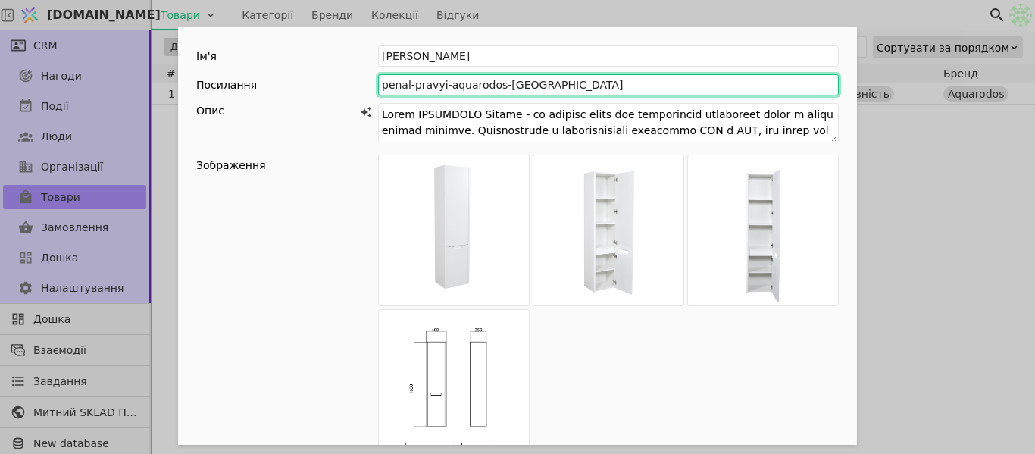
click at [411, 85] on input "penal-pravyi-aquarodos-[GEOGRAPHIC_DATA]" at bounding box center [608, 84] width 461 height 21
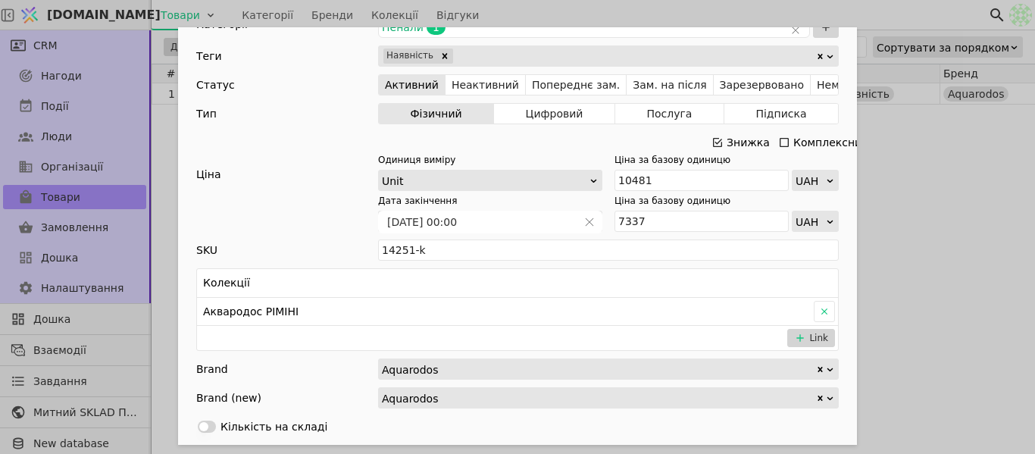
scroll to position [530, 0]
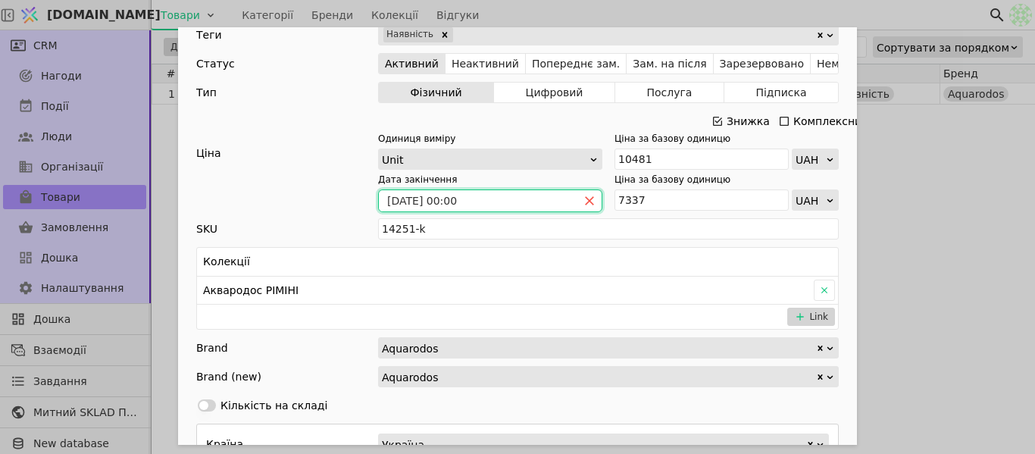
click at [585, 197] on icon "close" at bounding box center [589, 200] width 11 height 11
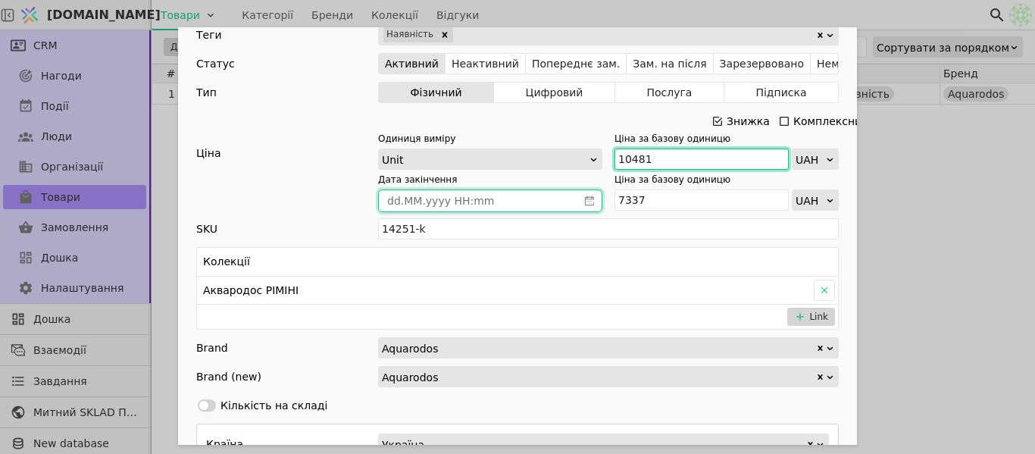
drag, startPoint x: 647, startPoint y: 155, endPoint x: 588, endPoint y: 167, distance: 60.5
click at [588, 167] on div "Одиниця виміру Unit Ціна за базову одиницю 10481 UAH" at bounding box center [608, 151] width 461 height 38
paste input "1 529"
type input "11 529"
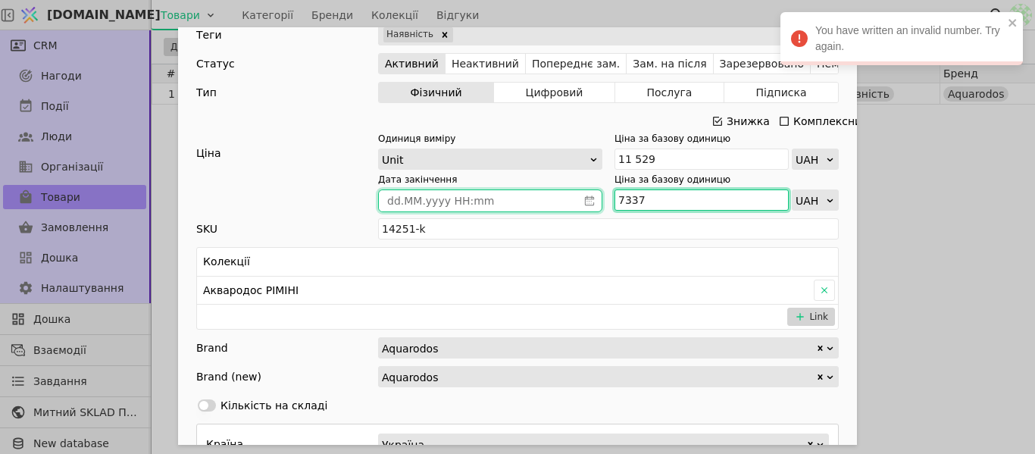
drag, startPoint x: 645, startPoint y: 198, endPoint x: 578, endPoint y: 198, distance: 67.4
click at [578, 198] on div "Дата закінчення Ціна за базову одиницю 7337 UAH" at bounding box center [608, 192] width 461 height 38
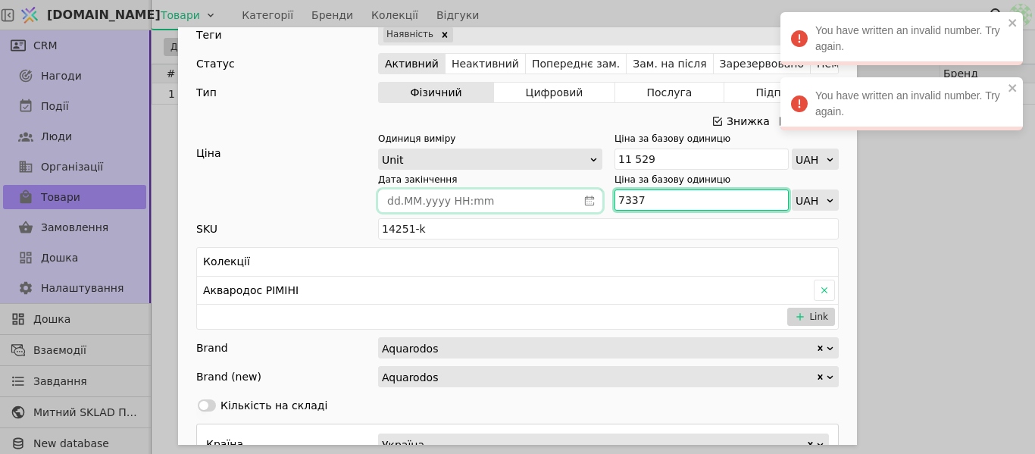
paste input "8 071"
type input "8 071"
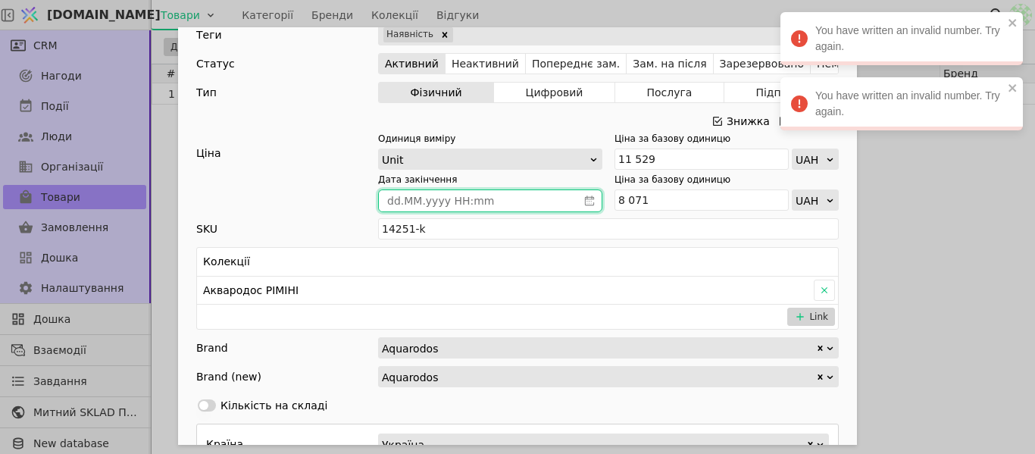
click at [584, 198] on icon "calender simple" at bounding box center [589, 200] width 11 height 11
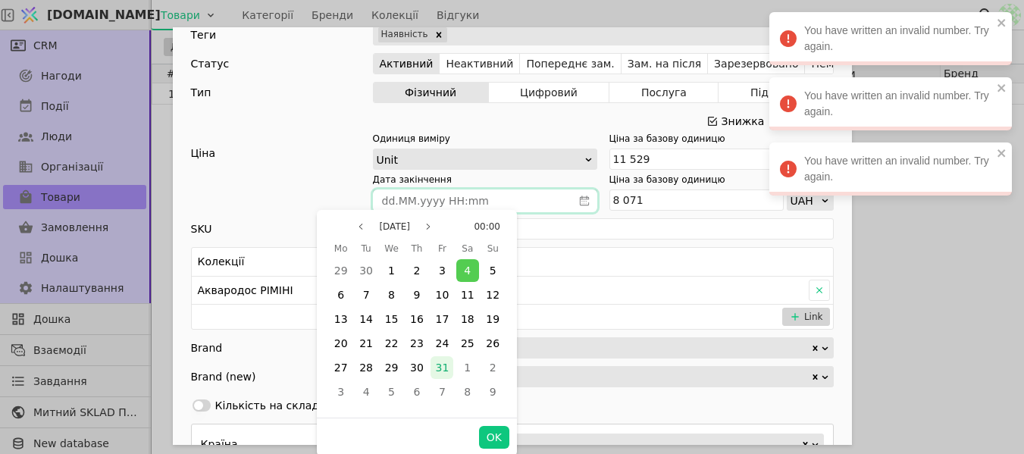
click at [434, 372] on div "31" at bounding box center [441, 367] width 23 height 23
click at [500, 434] on button "OK" at bounding box center [494, 437] width 30 height 23
type input "[DATE] 00:00"
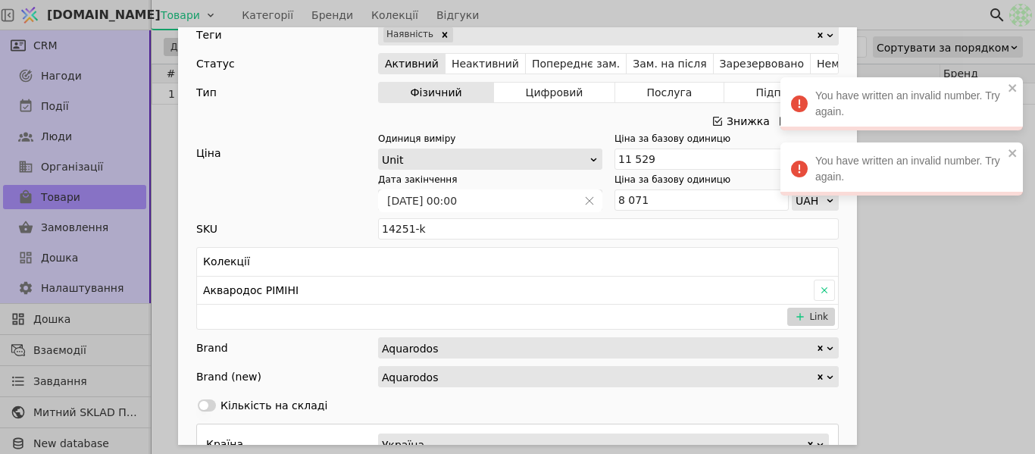
click at [963, 270] on div "Ім'я [PERSON_NAME] Ріміні Посилання penal-pravyi-aquarodos-rimini Опис Зображен…" at bounding box center [517, 227] width 1035 height 454
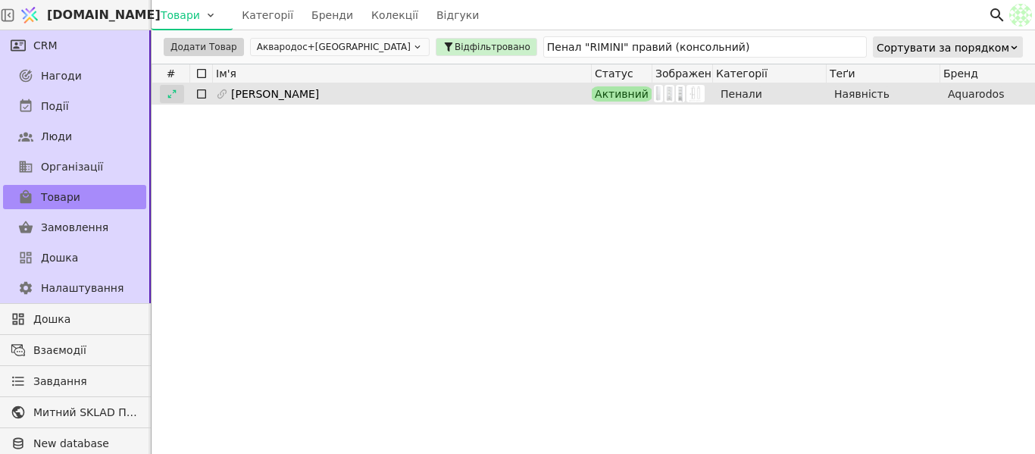
click at [173, 102] on div at bounding box center [172, 94] width 24 height 18
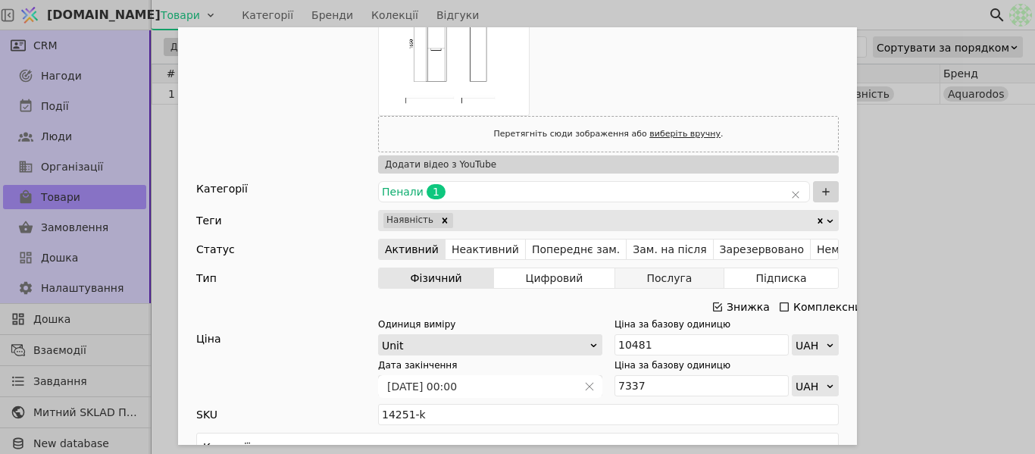
scroll to position [379, 0]
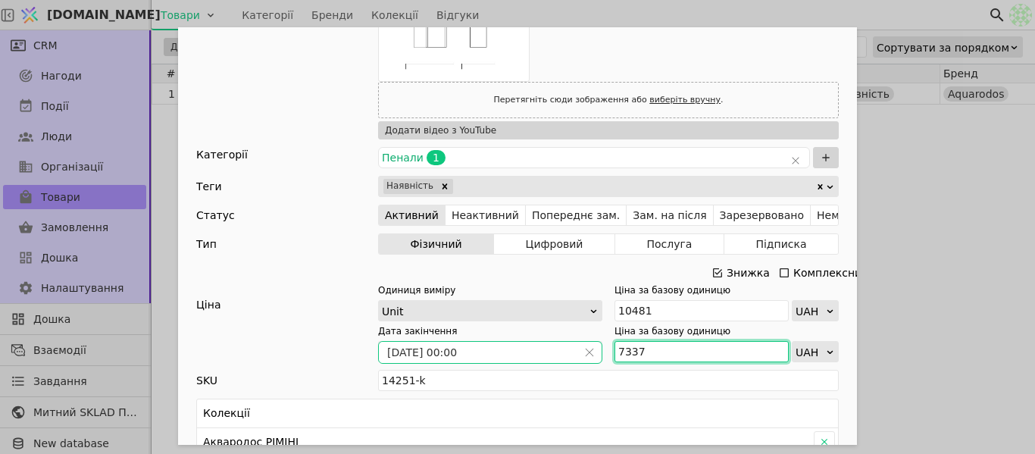
drag, startPoint x: 647, startPoint y: 349, endPoint x: 595, endPoint y: 353, distance: 51.7
click at [586, 356] on div "Дата закінчення [DATE] 00:00 Ціна за базову одиницю 7337 UAH" at bounding box center [608, 343] width 461 height 38
paste input "8 071"
type input "8 071"
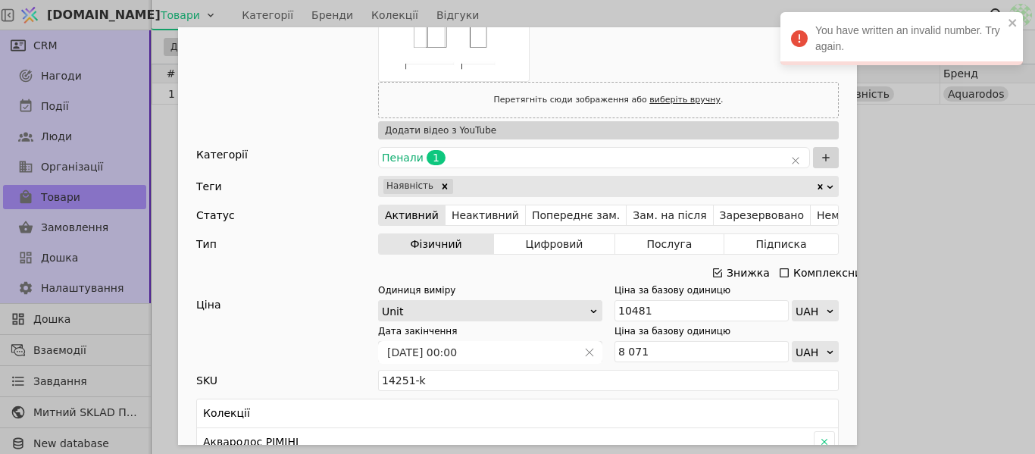
click at [879, 201] on div "Ім'я [PERSON_NAME] Ріміні Посилання penal-pravyi-aquarodos-rimini Опис Зображен…" at bounding box center [517, 227] width 1035 height 454
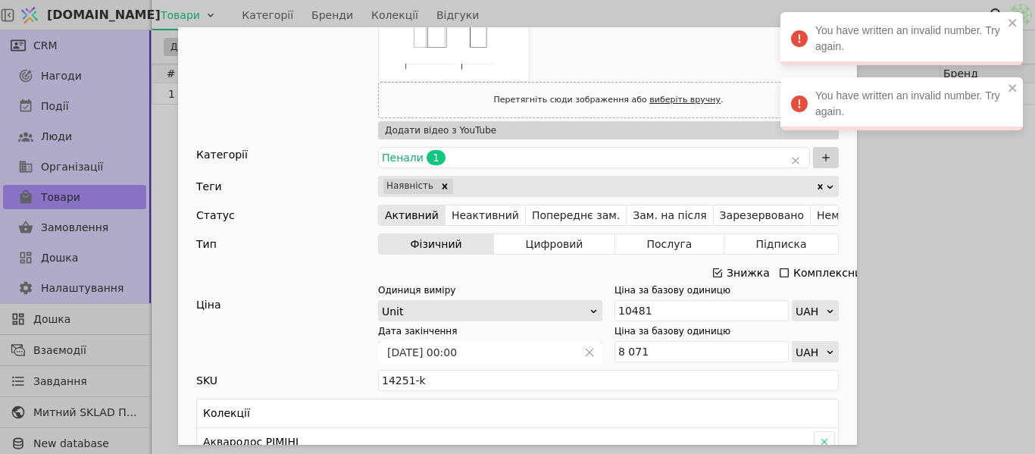
click at [879, 201] on div "Ім'я [PERSON_NAME] Ріміні Посилання penal-pravyi-aquarodos-rimini Опис Зображен…" at bounding box center [517, 227] width 1035 height 454
click at [1010, 27] on icon "close" at bounding box center [1013, 23] width 11 height 12
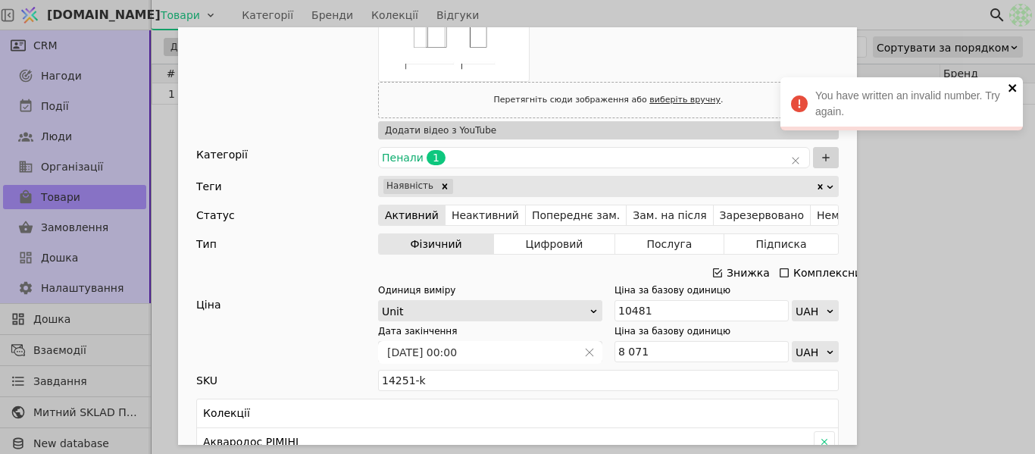
click at [1014, 86] on icon "close" at bounding box center [1013, 88] width 11 height 12
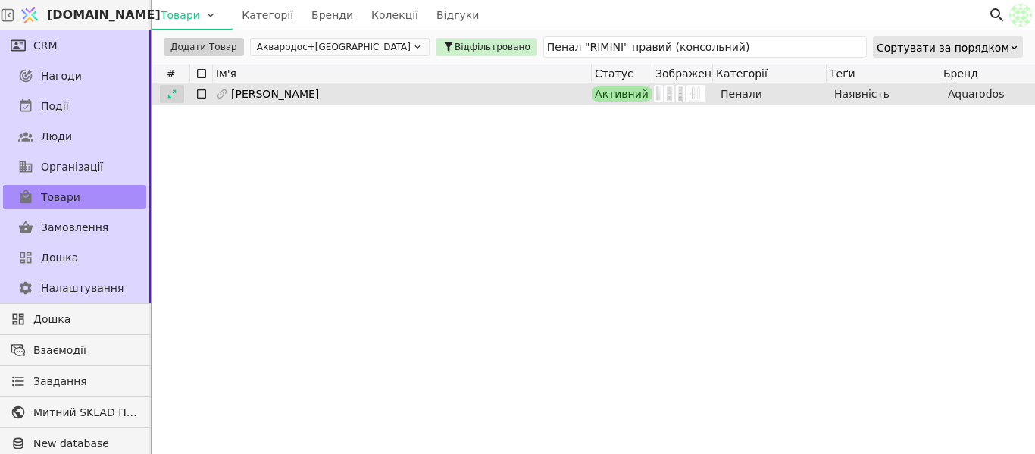
click at [173, 89] on icon at bounding box center [172, 94] width 11 height 11
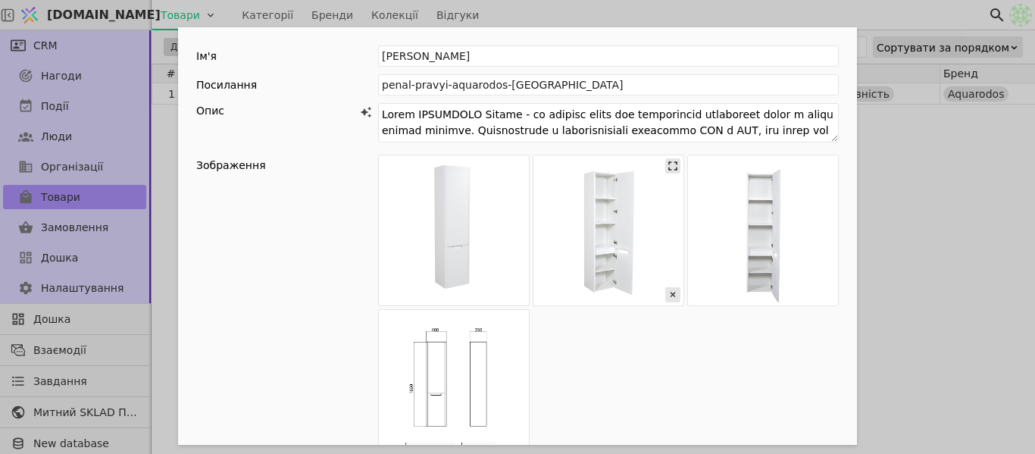
scroll to position [530, 0]
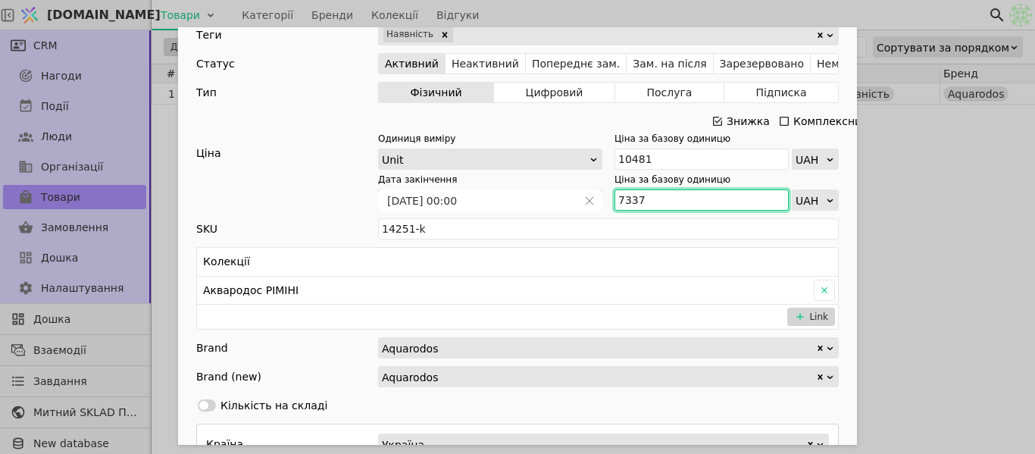
drag, startPoint x: 663, startPoint y: 198, endPoint x: 624, endPoint y: 198, distance: 38.6
click at [624, 198] on input "7337" at bounding box center [701, 199] width 174 height 21
click at [636, 204] on input "7337" at bounding box center [701, 199] width 174 height 21
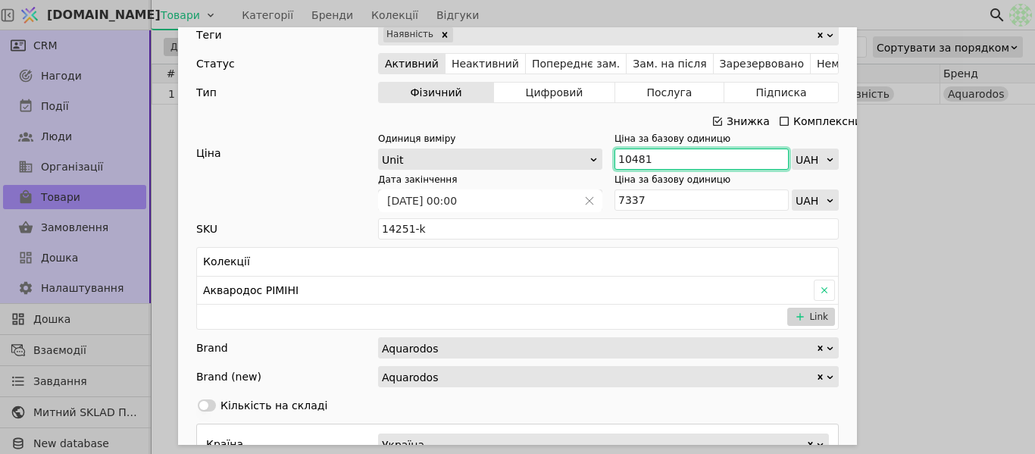
drag, startPoint x: 670, startPoint y: 160, endPoint x: 595, endPoint y: 160, distance: 75.0
click at [595, 160] on div "Одиниця виміру Unit Ціна за базову одиницю 10481 UAH" at bounding box center [608, 151] width 461 height 38
paste input "1 529"
click at [628, 156] on input "11 529" at bounding box center [701, 158] width 174 height 21
type input "11529"
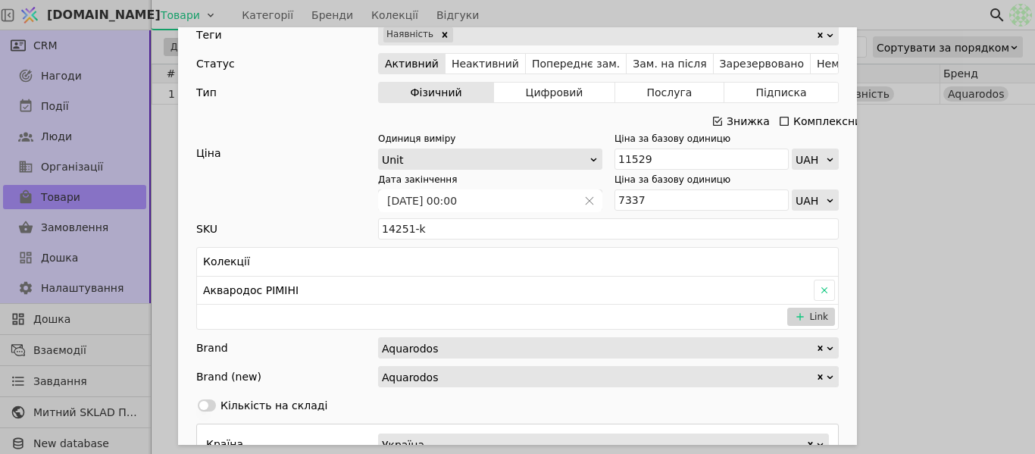
click at [902, 192] on div "Ім'я [PERSON_NAME] Ріміні Посилання penal-pravyi-aquarodos-rimini Опис Зображен…" at bounding box center [517, 227] width 1035 height 454
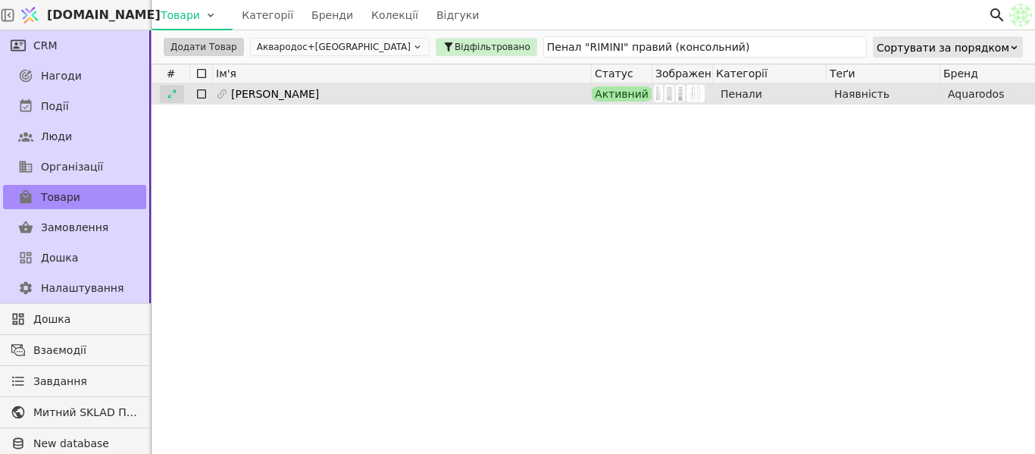
click at [169, 89] on icon at bounding box center [172, 94] width 11 height 11
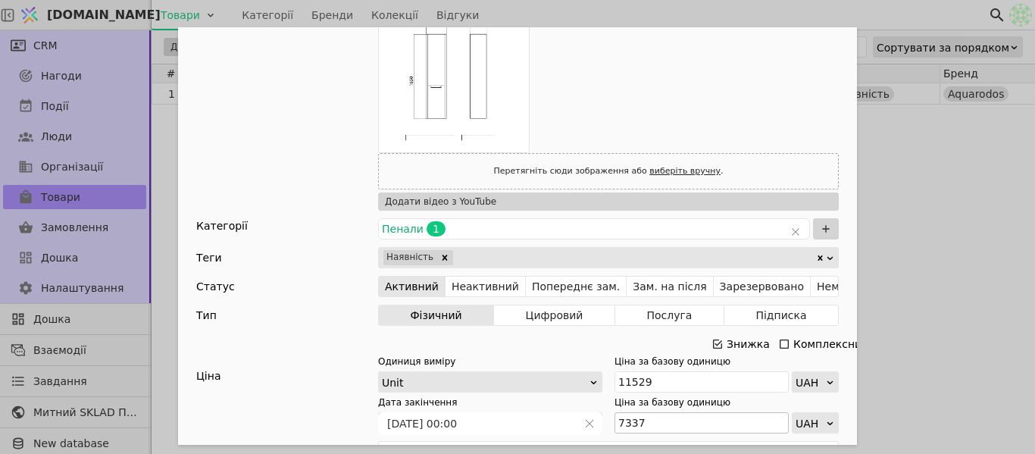
scroll to position [379, 0]
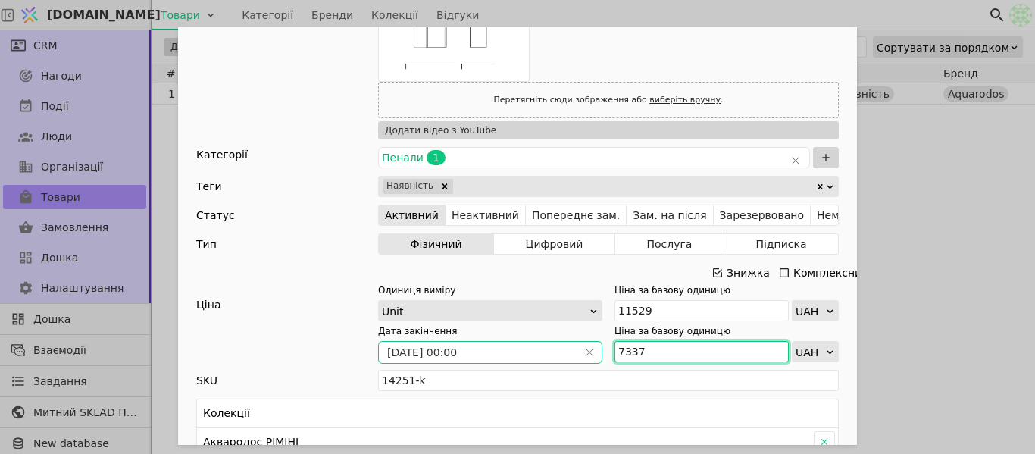
drag, startPoint x: 642, startPoint y: 350, endPoint x: 595, endPoint y: 352, distance: 46.2
click at [595, 352] on div "Дата закінчення [DATE] 00:00 Ціна за базову одиницю 7337 UAH" at bounding box center [608, 343] width 461 height 38
paste input "8 071"
click at [622, 351] on input "8 071" at bounding box center [701, 351] width 174 height 21
type input "8071"
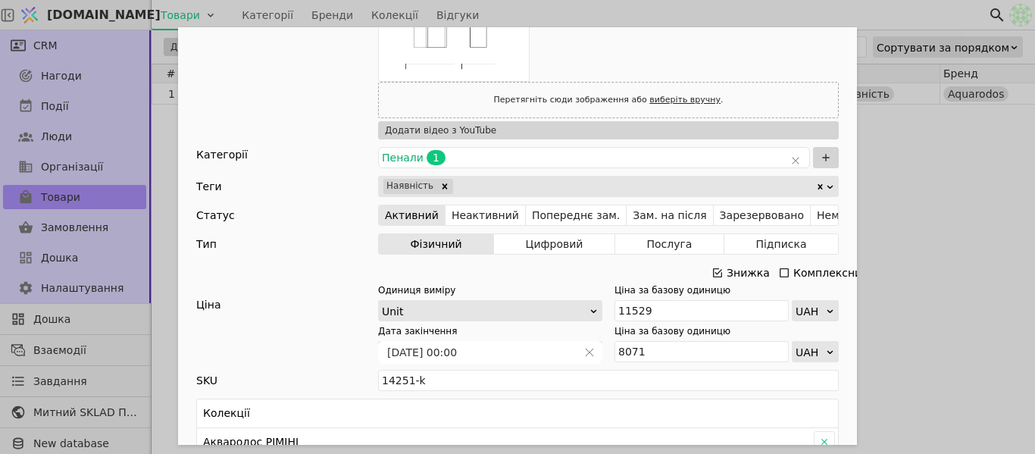
click at [939, 273] on div "Ім'я [PERSON_NAME] Ріміні Посилання penal-pravyi-aquarodos-rimini Опис Зображен…" at bounding box center [517, 227] width 1035 height 454
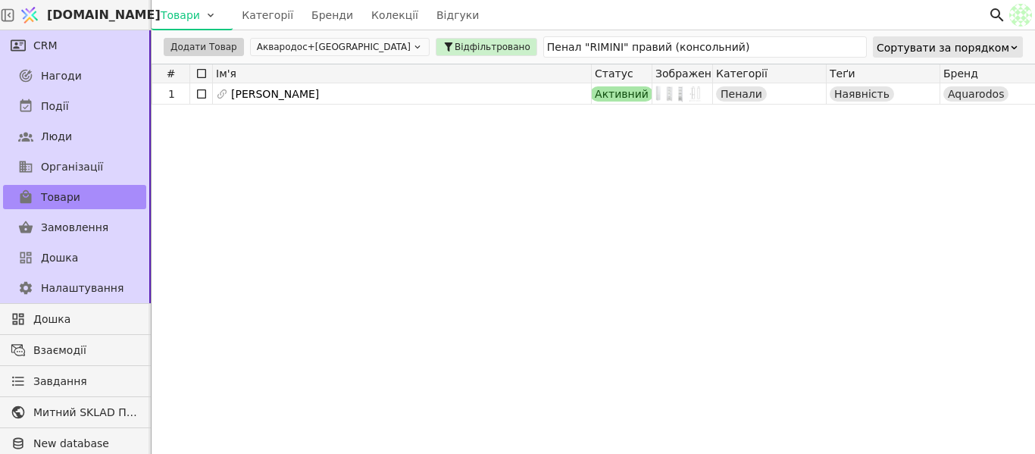
drag, startPoint x: 656, startPoint y: 35, endPoint x: 458, endPoint y: 50, distance: 198.3
click at [458, 50] on div "Додати Товар Аквародос+[GEOGRAPHIC_DATA] Відфільтровано Пенал "RIMINI" правий (…" at bounding box center [593, 46] width 883 height 33
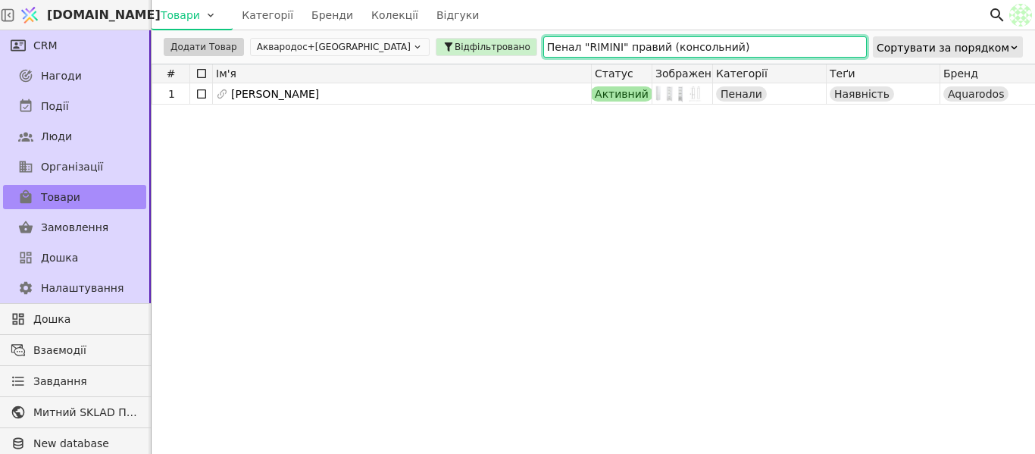
click at [644, 44] on input "Пенал "RIMINI" правий (консольний)" at bounding box center [704, 46] width 323 height 21
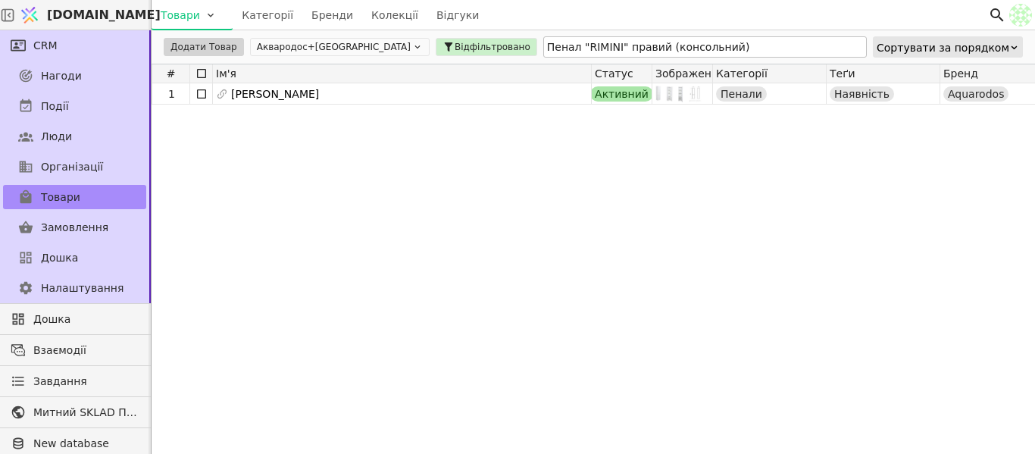
click at [589, 30] on div "Додати Товар Аквародос+[GEOGRAPHIC_DATA] Відфільтровано Пенал "RIMINI" правий (…" at bounding box center [593, 46] width 883 height 33
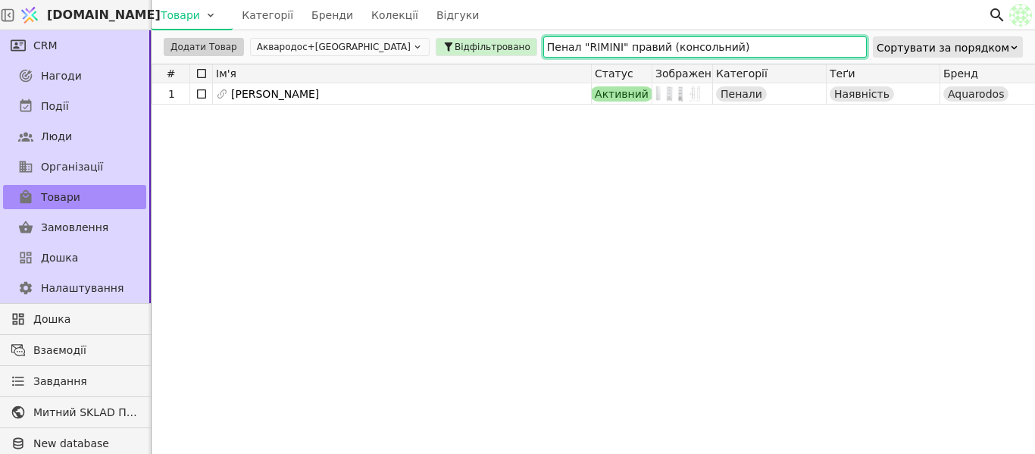
click at [670, 40] on input "Пенал "RIMINI" правий (консольний)" at bounding box center [704, 46] width 323 height 21
click at [670, 45] on input "Пенал "RIMINI" правий (консольний)" at bounding box center [704, 46] width 323 height 21
paste input "KAPR"
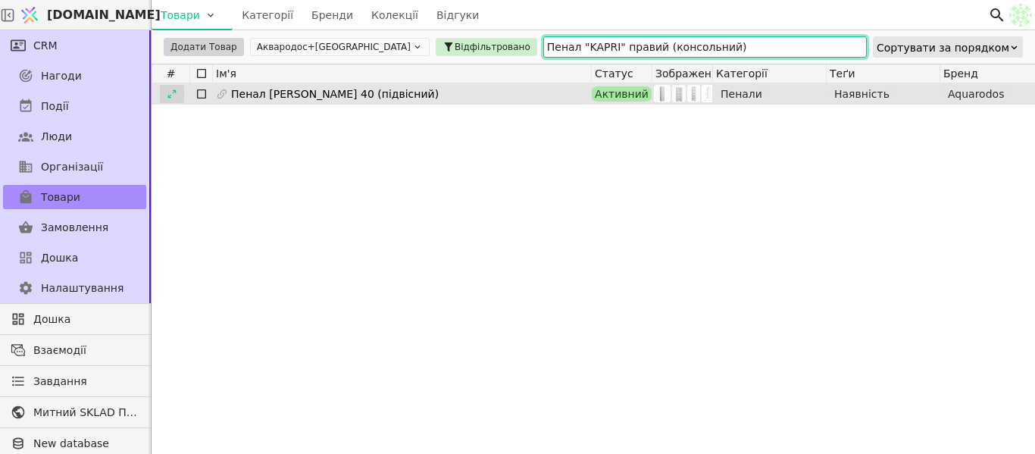
type input "Пенал "KAPRI" правий (консольний)"
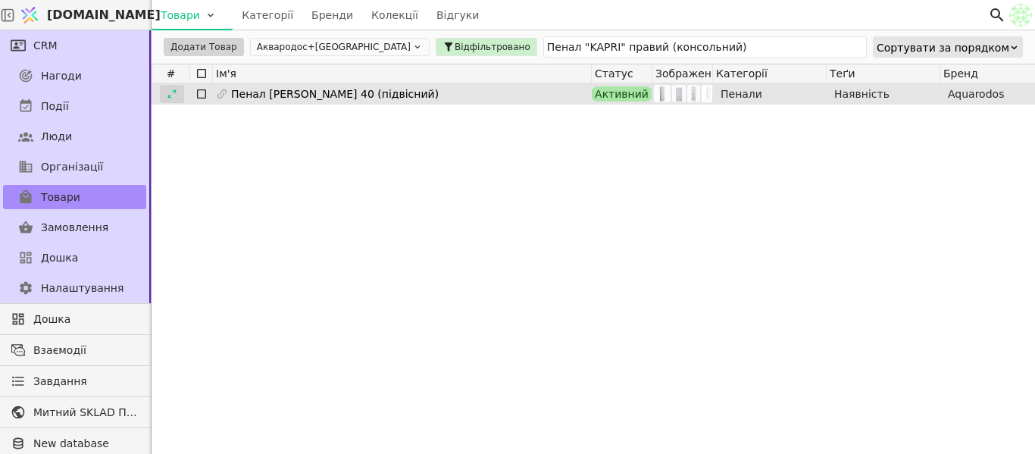
click at [170, 93] on icon at bounding box center [172, 94] width 11 height 11
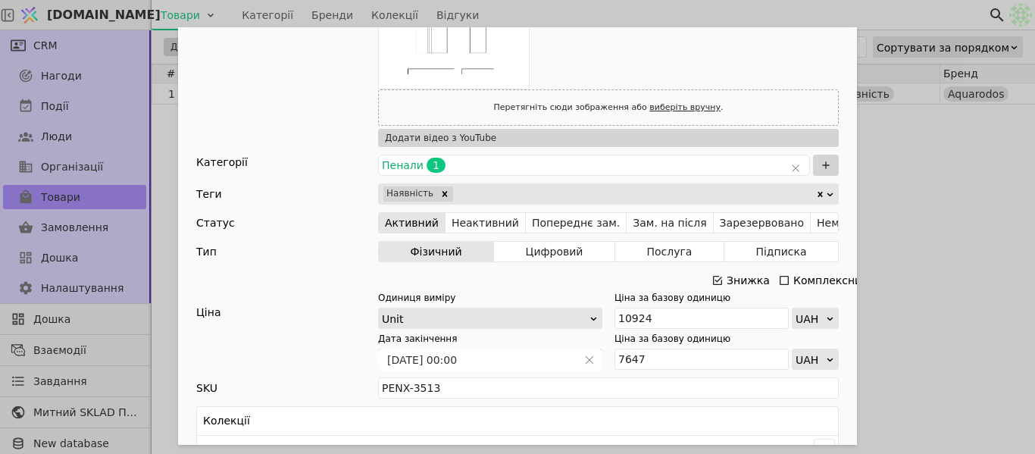
scroll to position [379, 0]
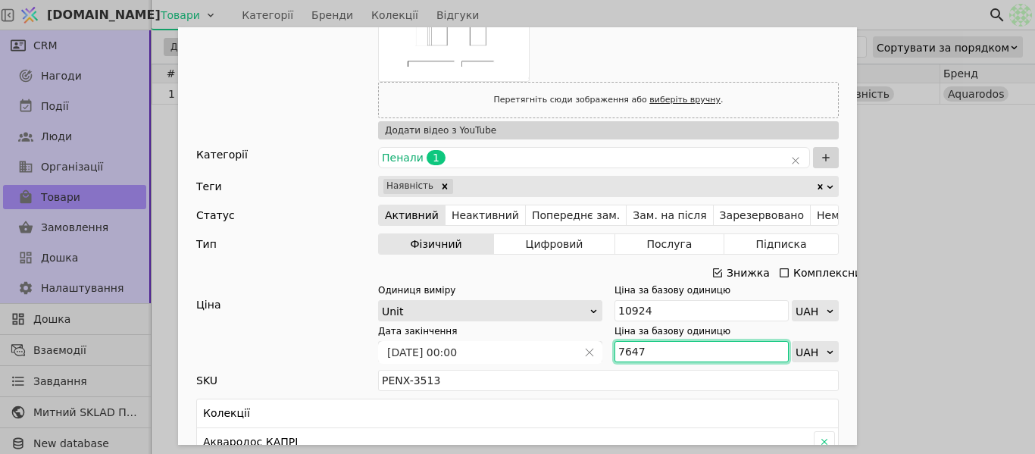
drag, startPoint x: 649, startPoint y: 346, endPoint x: 613, endPoint y: 350, distance: 36.6
click at [614, 350] on input "7647" at bounding box center [701, 351] width 174 height 21
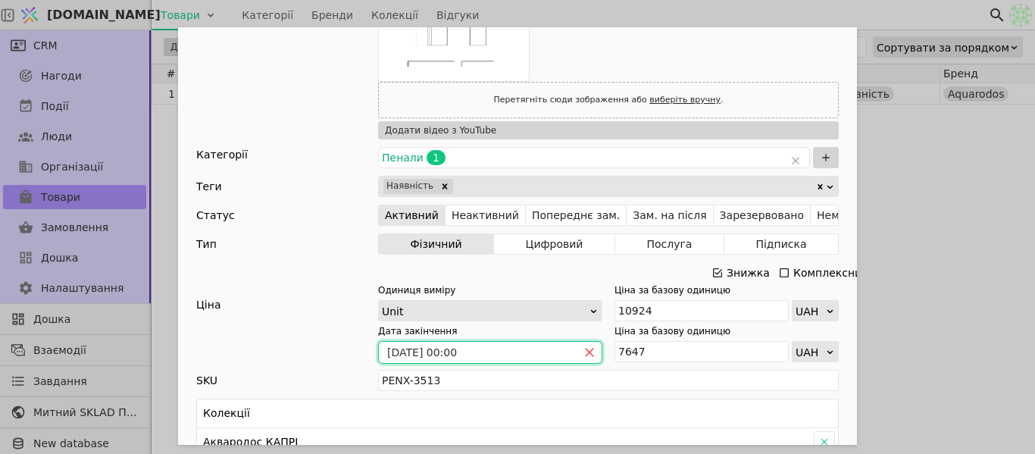
click at [584, 352] on icon "close" at bounding box center [589, 352] width 11 height 11
click at [584, 351] on icon "calender simple" at bounding box center [589, 352] width 11 height 11
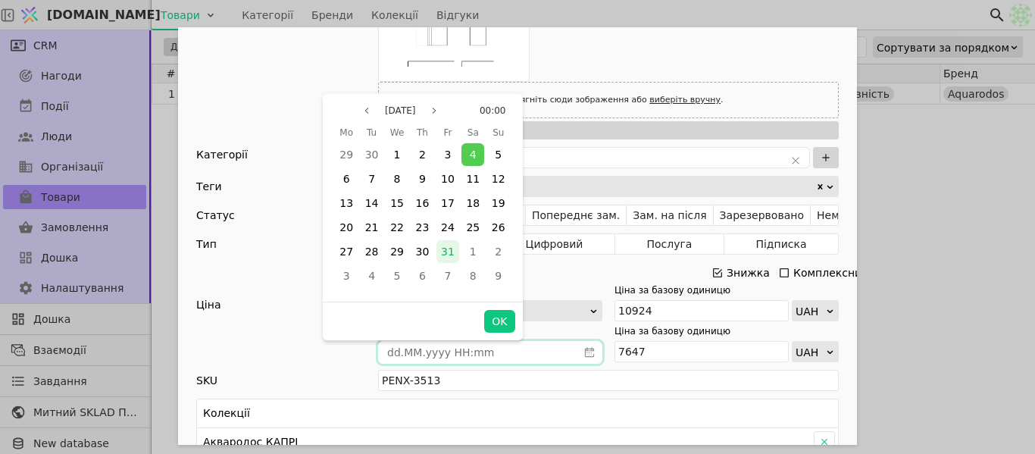
click at [452, 255] on span "31" at bounding box center [448, 251] width 14 height 12
click at [494, 323] on button "OK" at bounding box center [499, 321] width 30 height 23
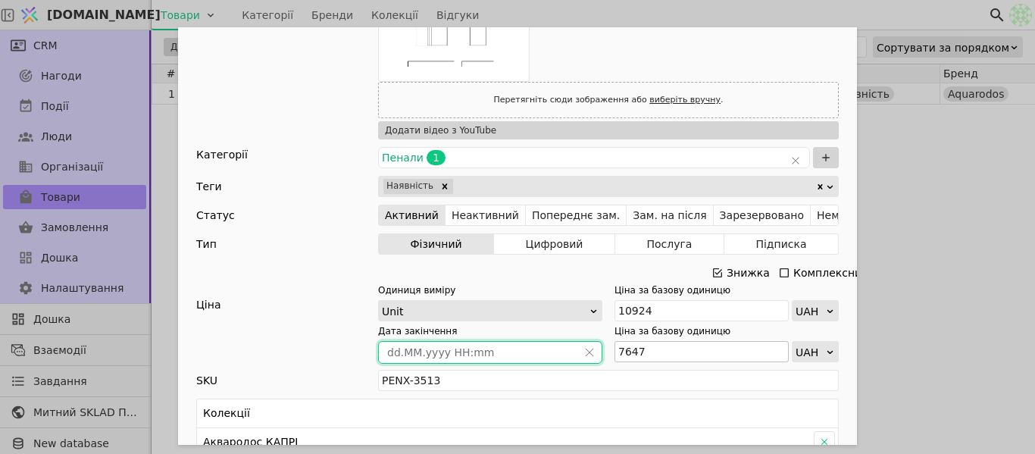
type input "[DATE] 00:00"
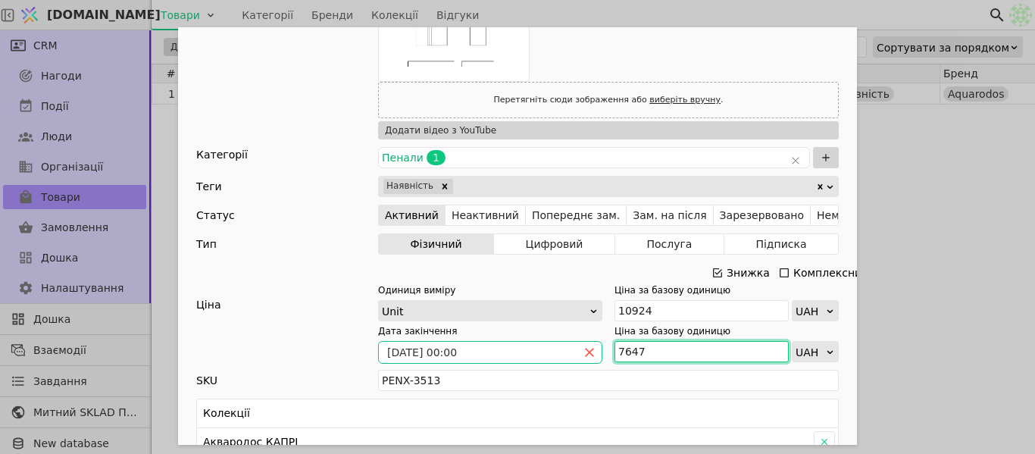
drag, startPoint x: 692, startPoint y: 348, endPoint x: 579, endPoint y: 352, distance: 112.9
click at [579, 352] on div "Дата закінчення [DATE] 00:00 Ціна за базову одиницю 7647 UAH" at bounding box center [608, 343] width 461 height 38
paste input "8 412"
type input "8 412"
